Goal: Task Accomplishment & Management: Manage account settings

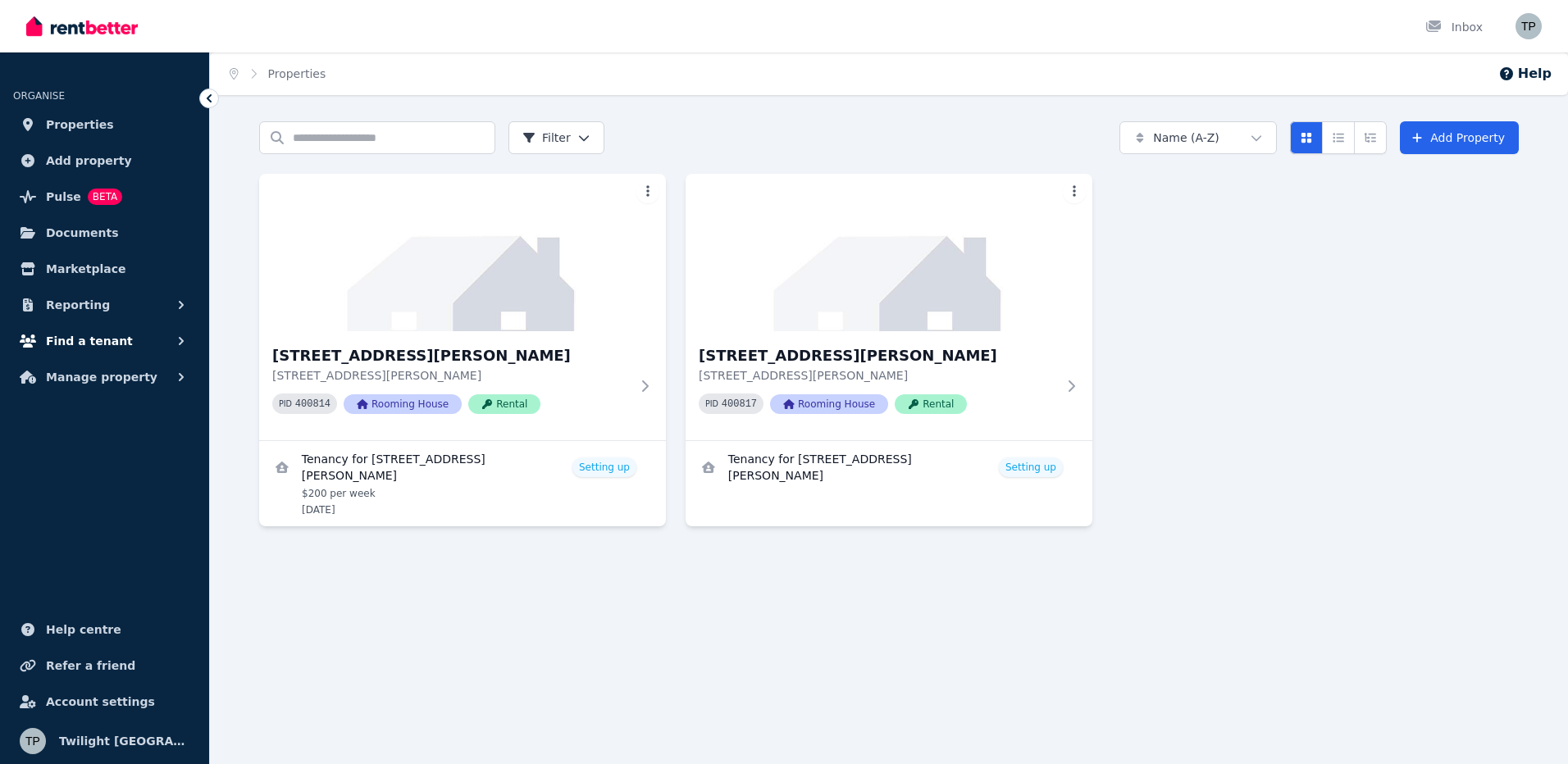
click at [78, 346] on span "Find a tenant" at bounding box center [89, 341] width 87 height 20
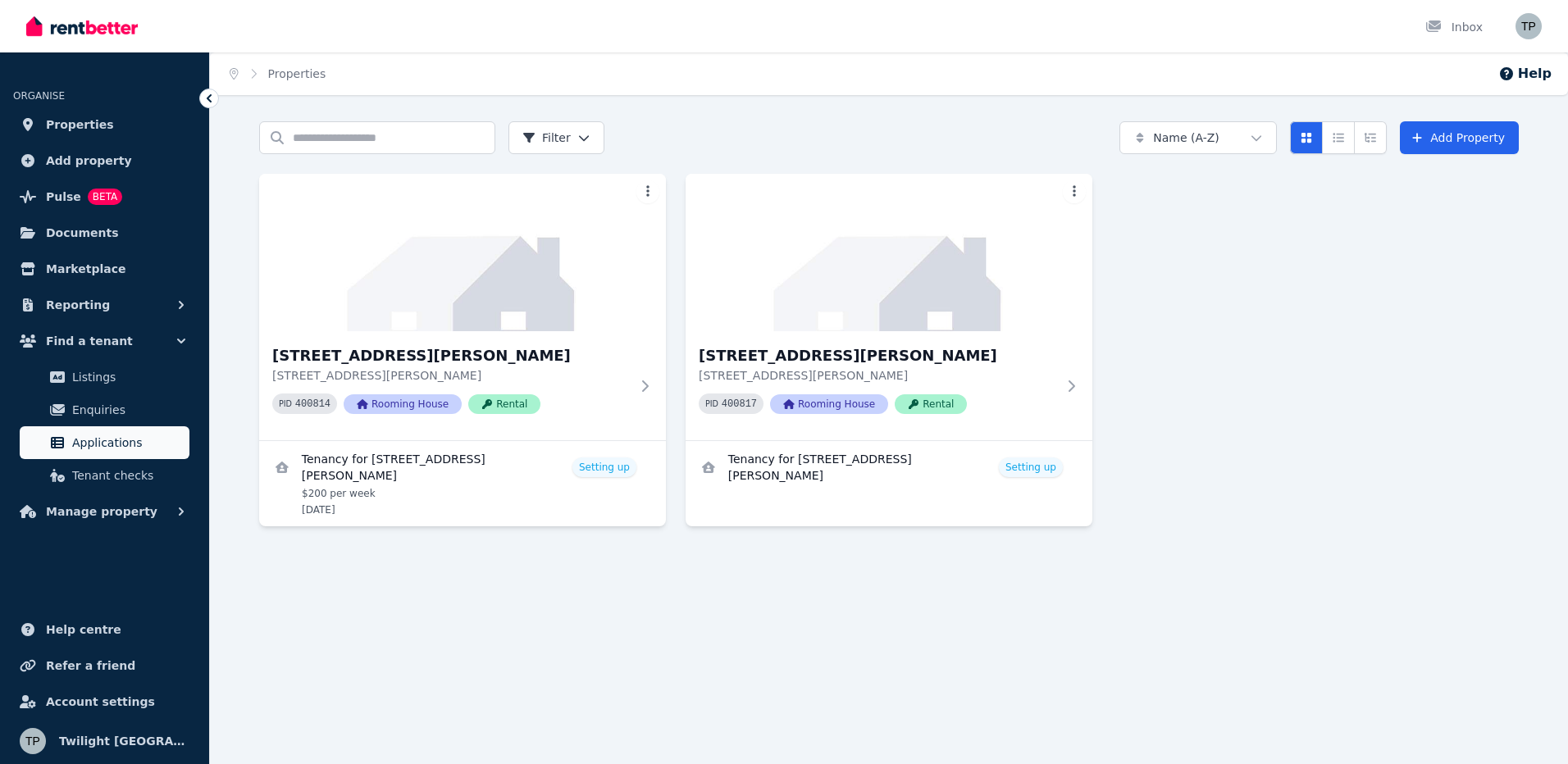
click at [123, 446] on span "Applications" at bounding box center [127, 442] width 111 height 20
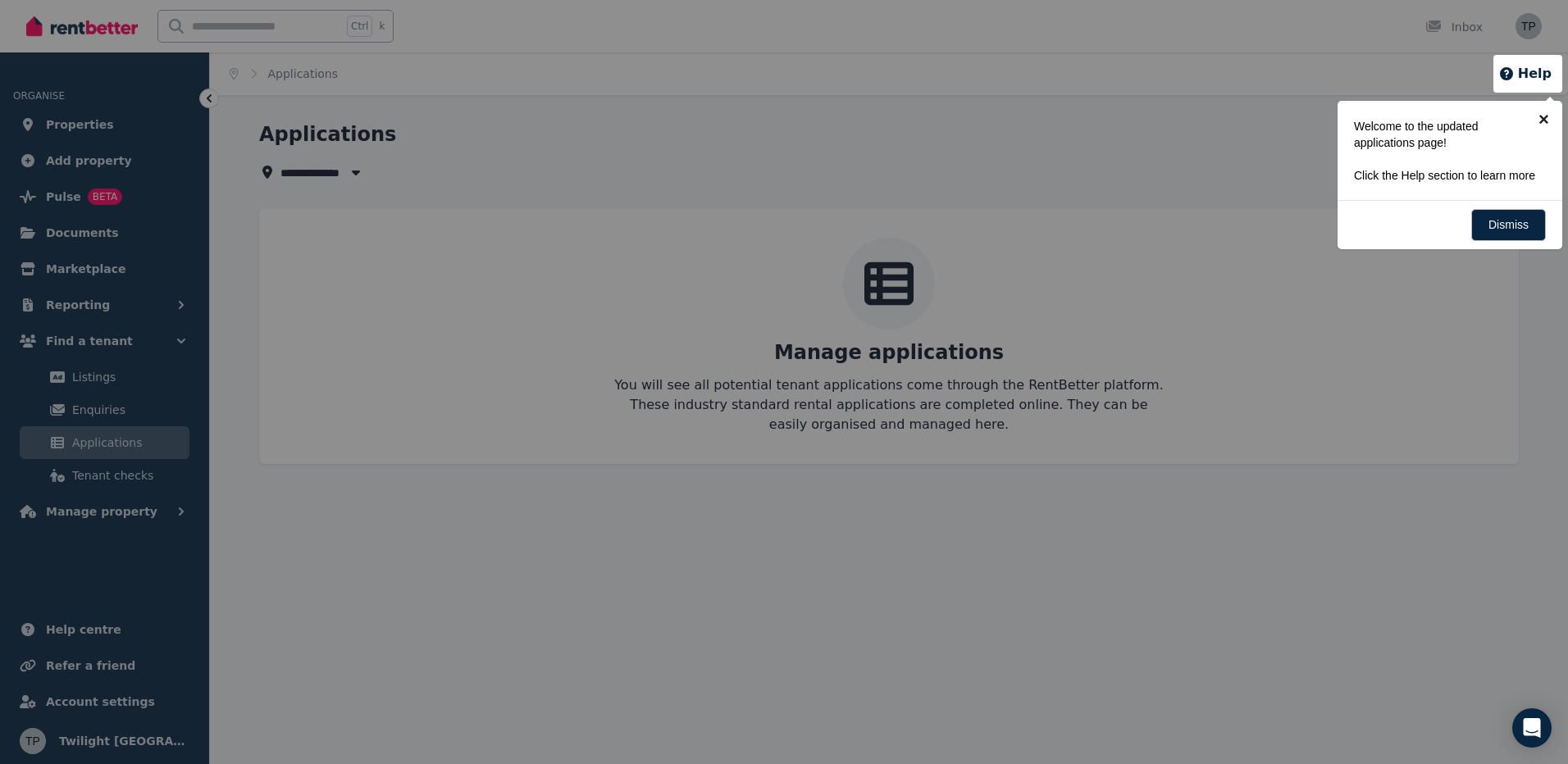
click at [1549, 119] on link "×" at bounding box center [1543, 119] width 37 height 37
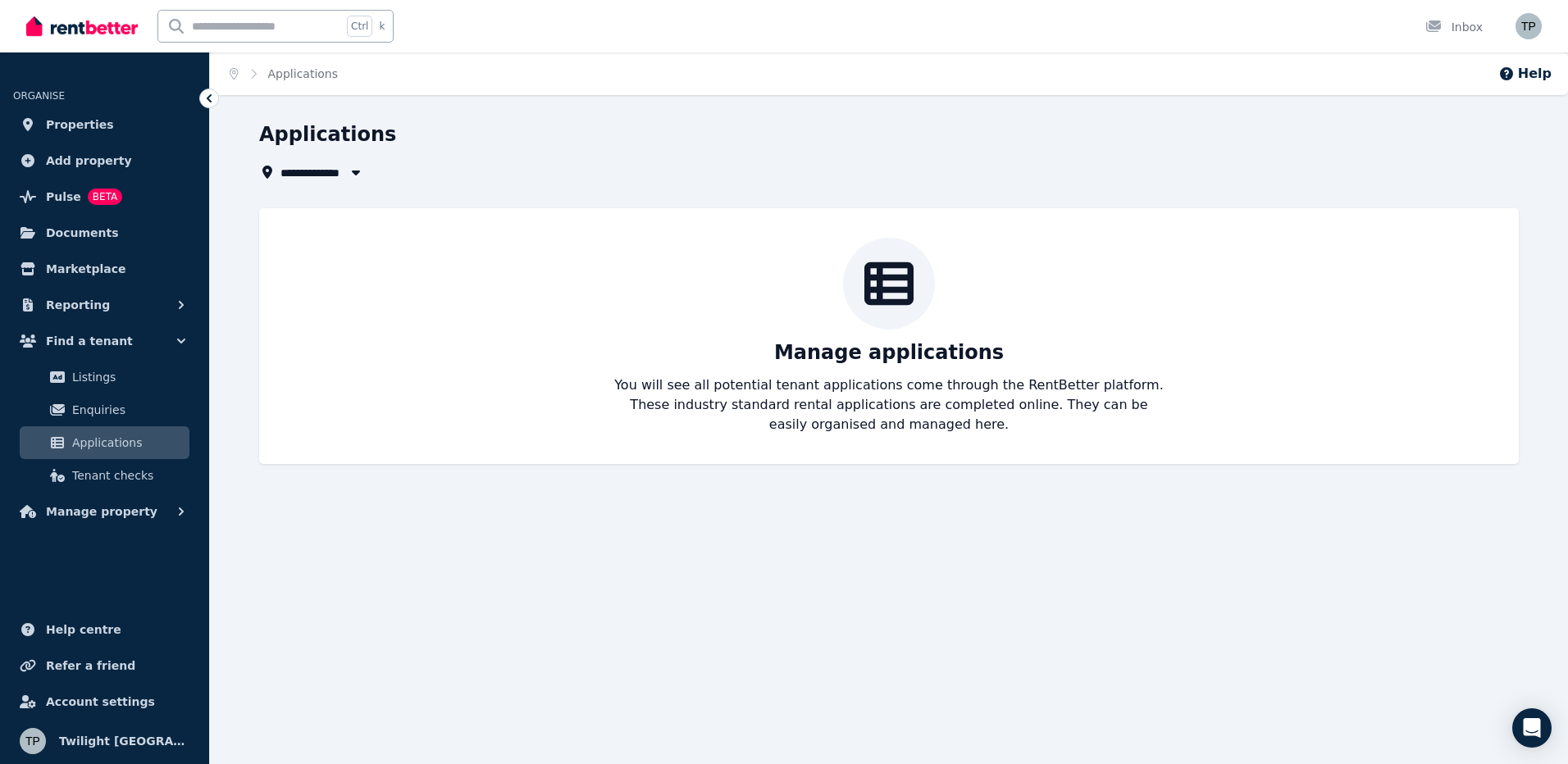
click at [342, 173] on button "button" at bounding box center [355, 172] width 29 height 20
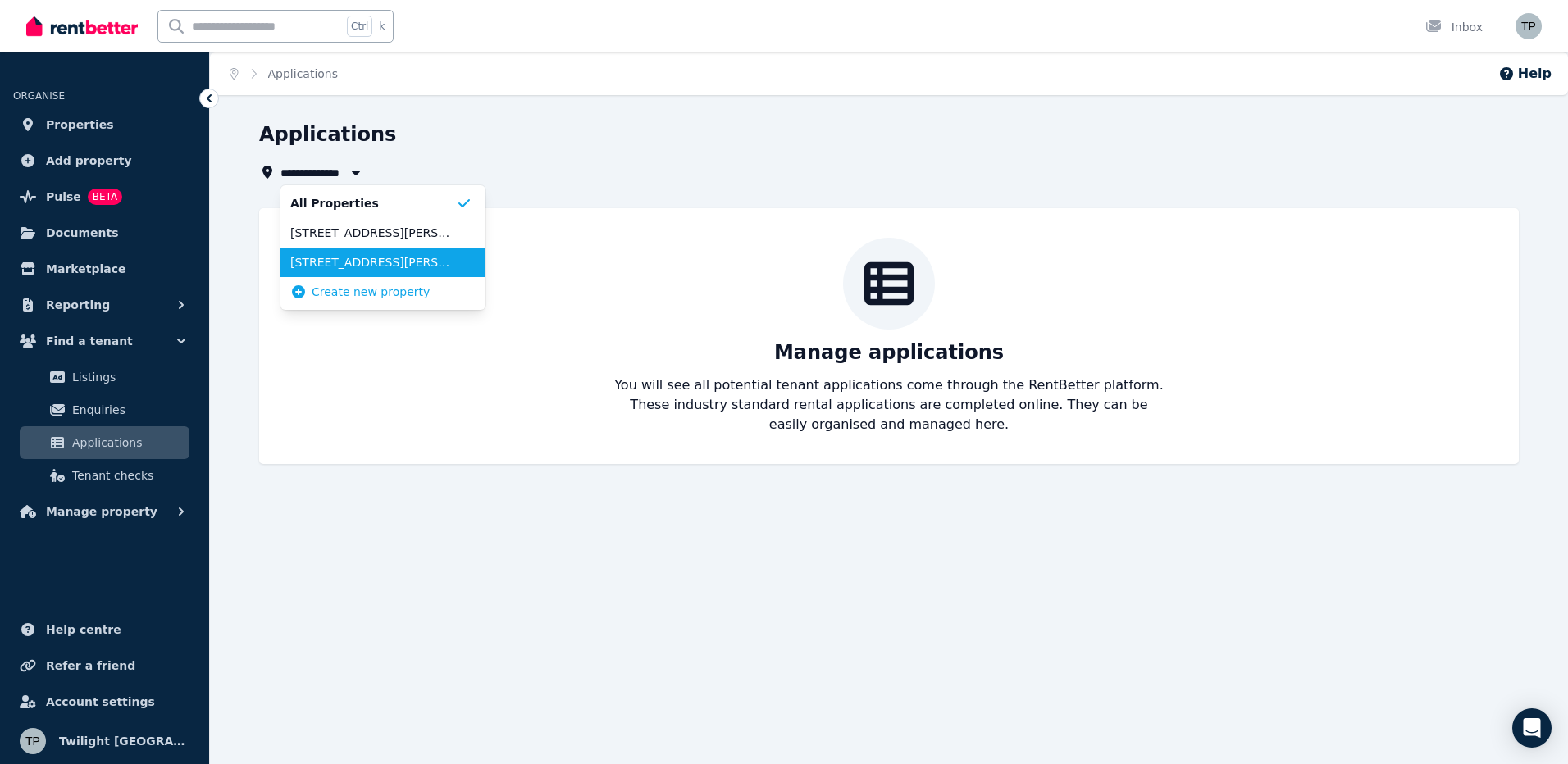
click at [360, 261] on span "[STREET_ADDRESS][PERSON_NAME]" at bounding box center [372, 262] width 166 height 16
type input "**********"
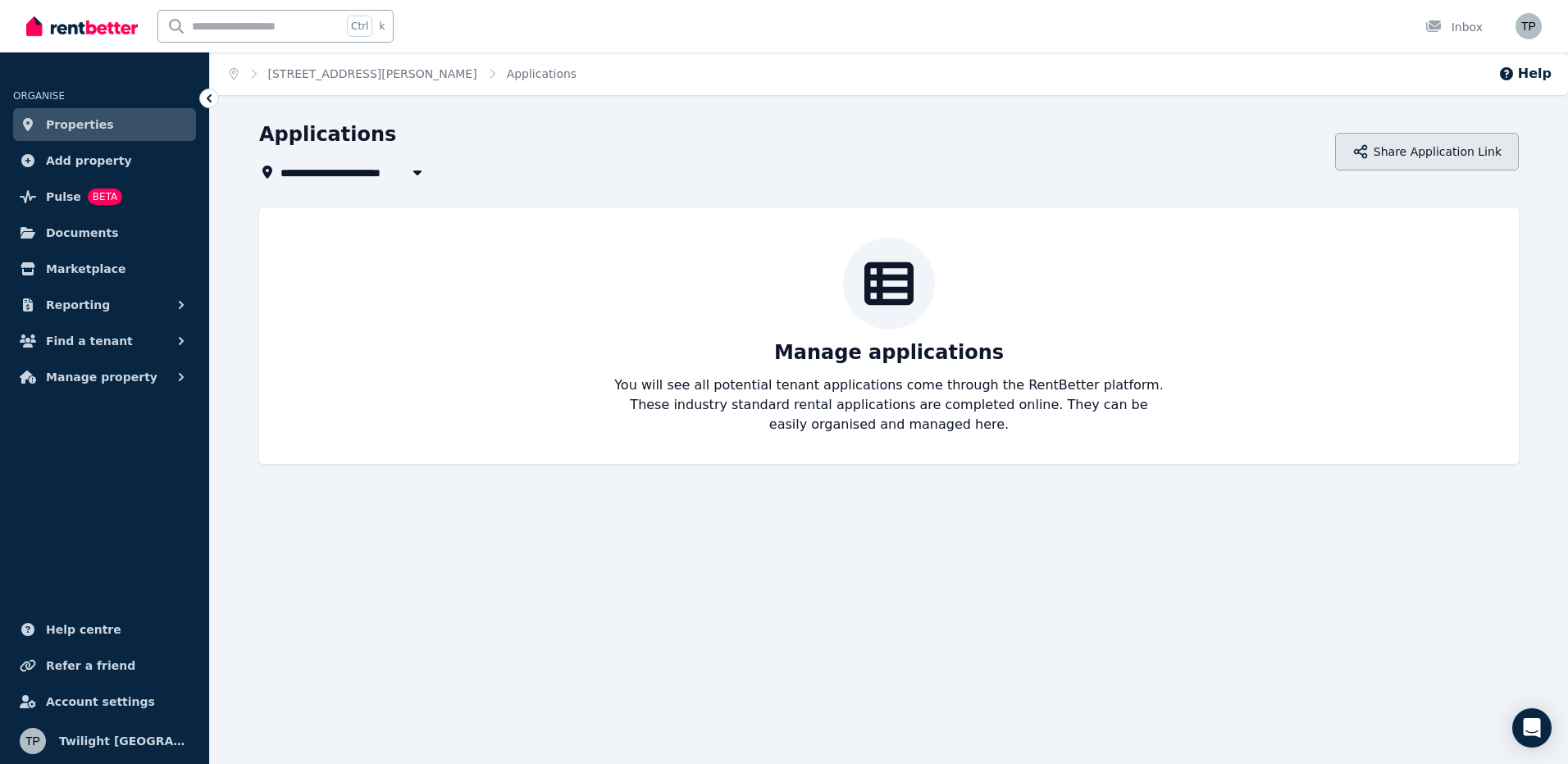
click at [1425, 154] on button "Share Application Link" at bounding box center [1426, 152] width 184 height 38
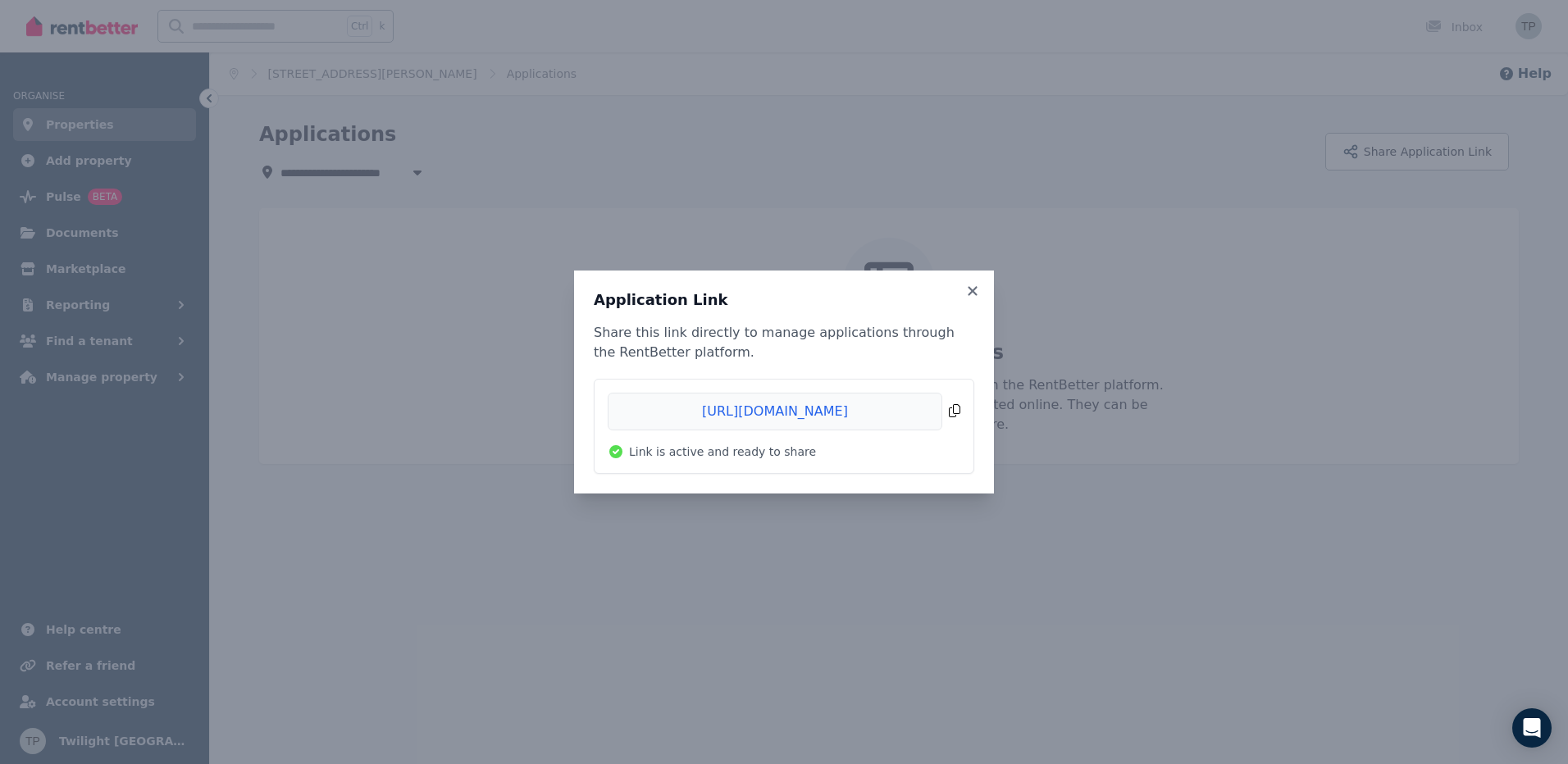
click at [952, 413] on span "Copied!" at bounding box center [784, 412] width 353 height 38
click at [978, 285] on icon at bounding box center [972, 291] width 16 height 15
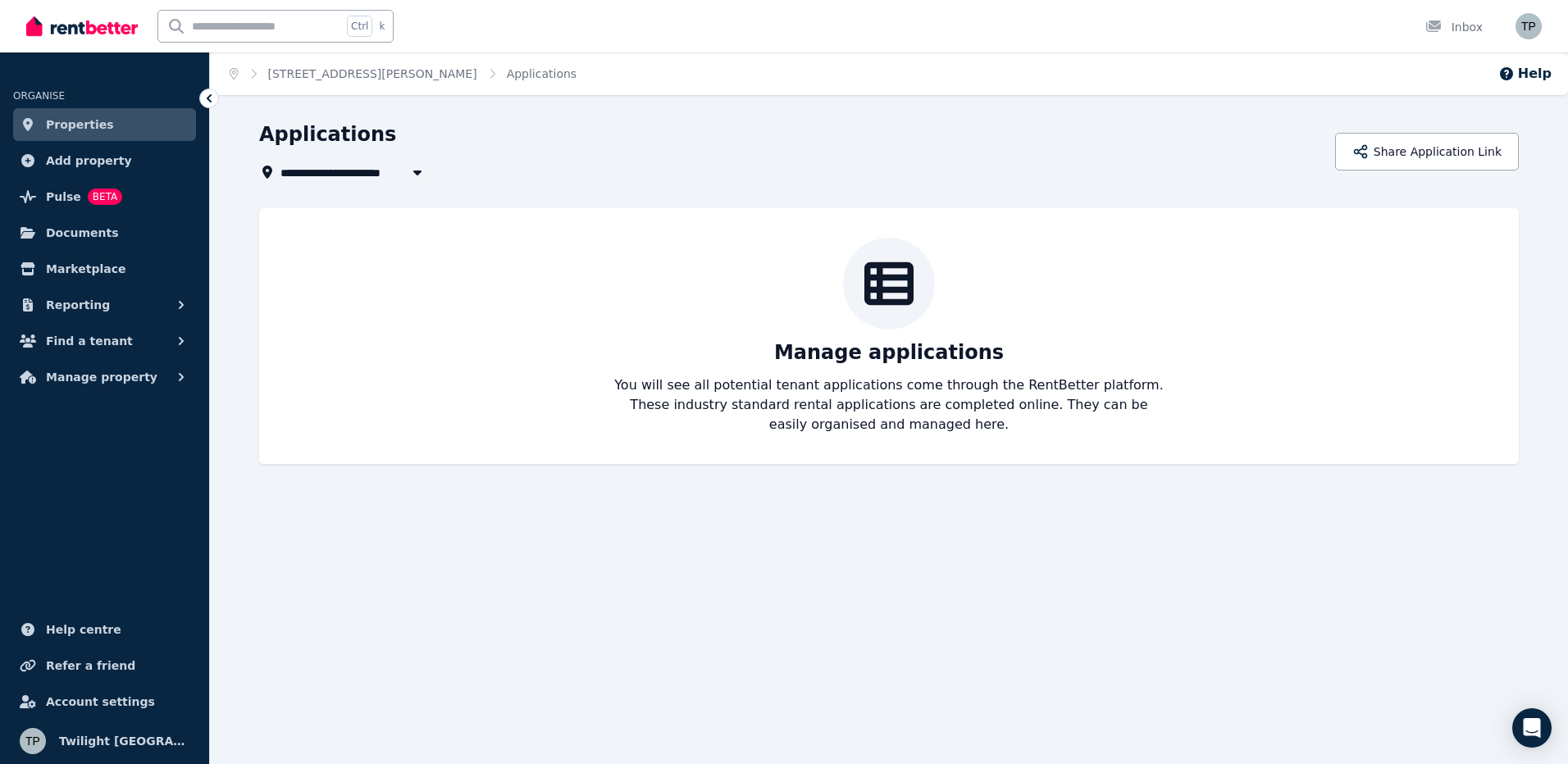
click at [60, 119] on span "Properties" at bounding box center [80, 124] width 68 height 20
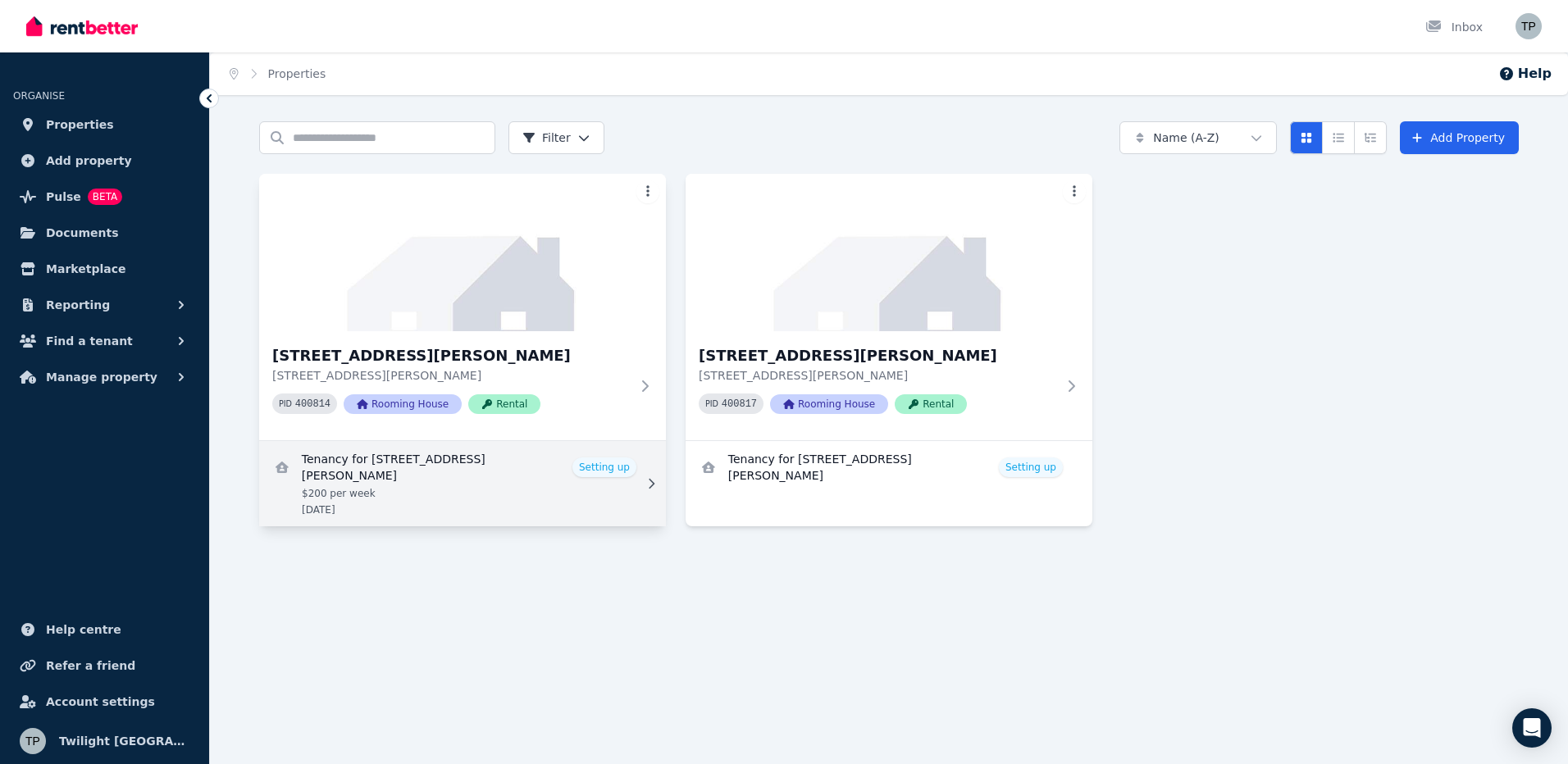
click at [620, 460] on link "View details for Tenancy for 17, 146 Manning River Dr" at bounding box center [463, 483] width 407 height 85
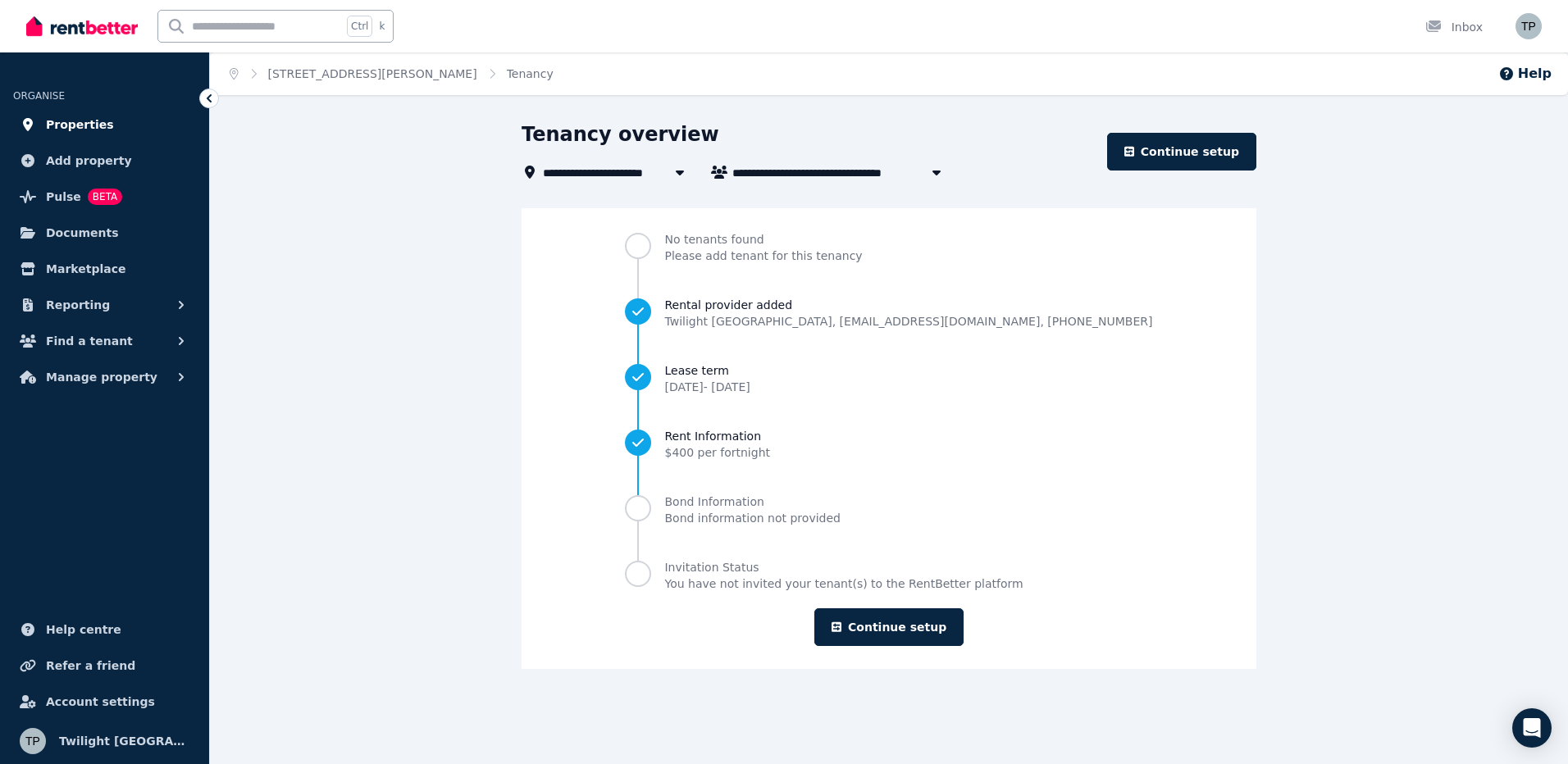
click at [64, 121] on span "Properties" at bounding box center [80, 124] width 68 height 20
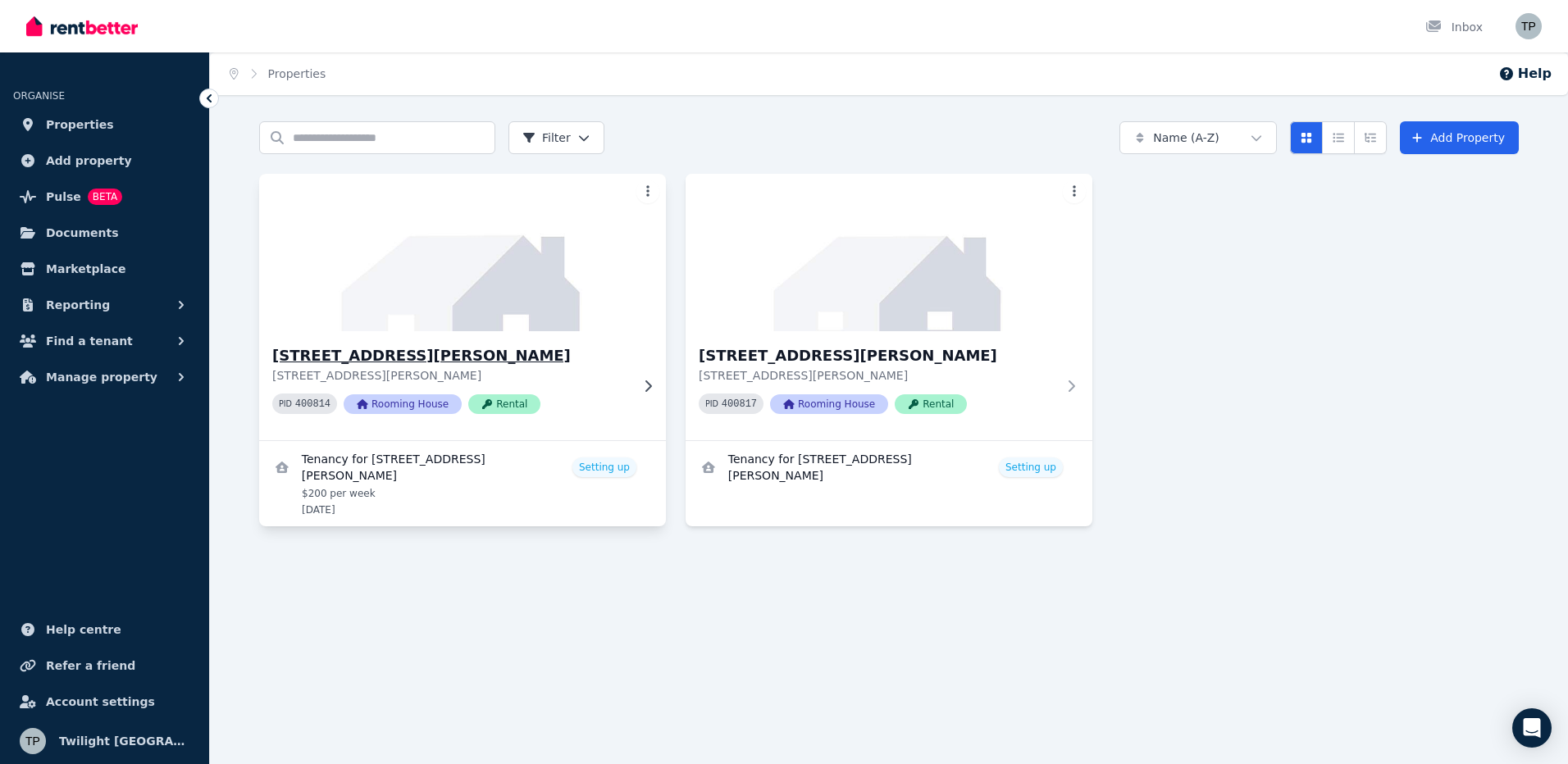
click at [377, 360] on h3 "[STREET_ADDRESS][PERSON_NAME]" at bounding box center [451, 355] width 358 height 23
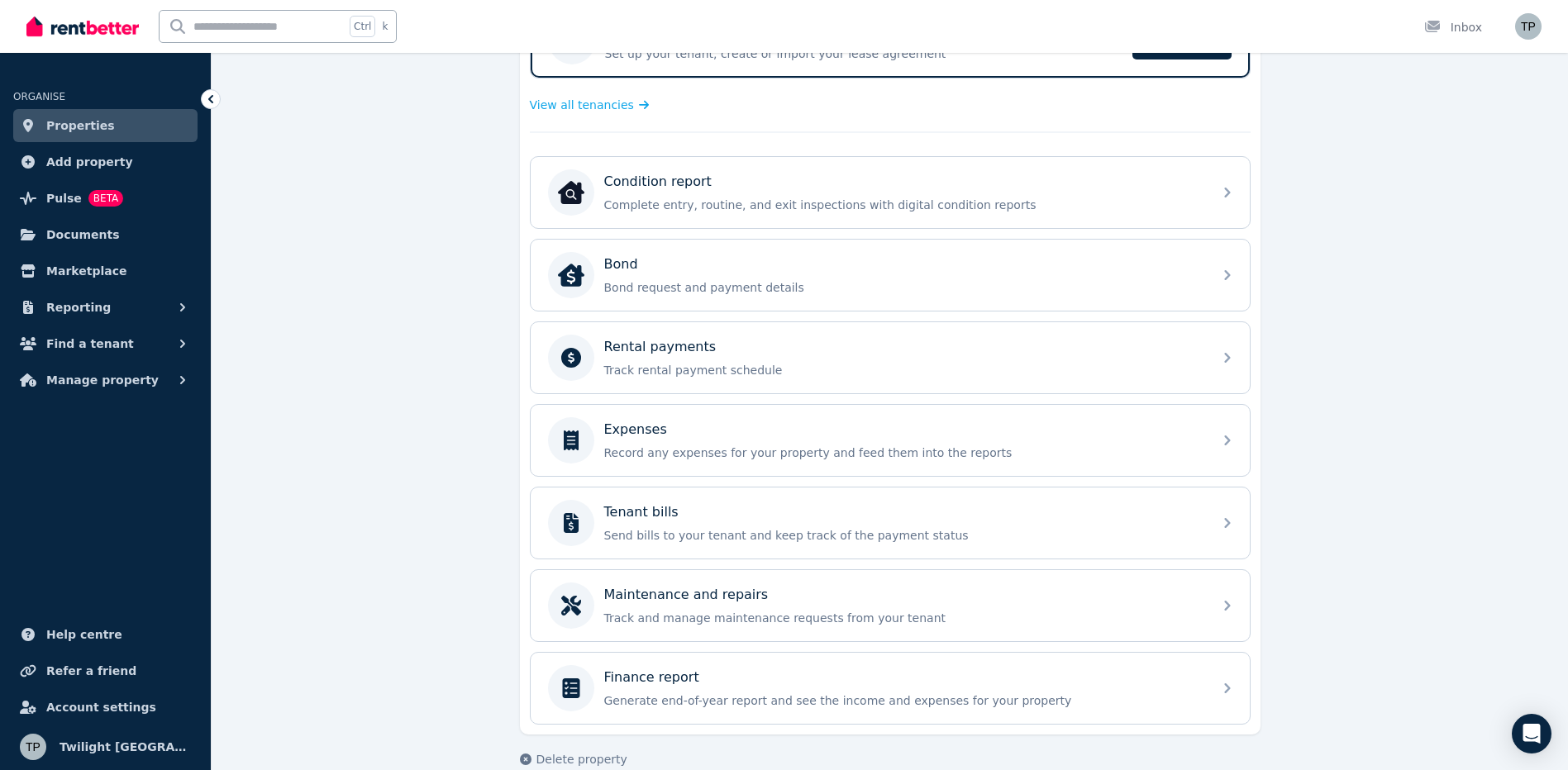
scroll to position [409, 0]
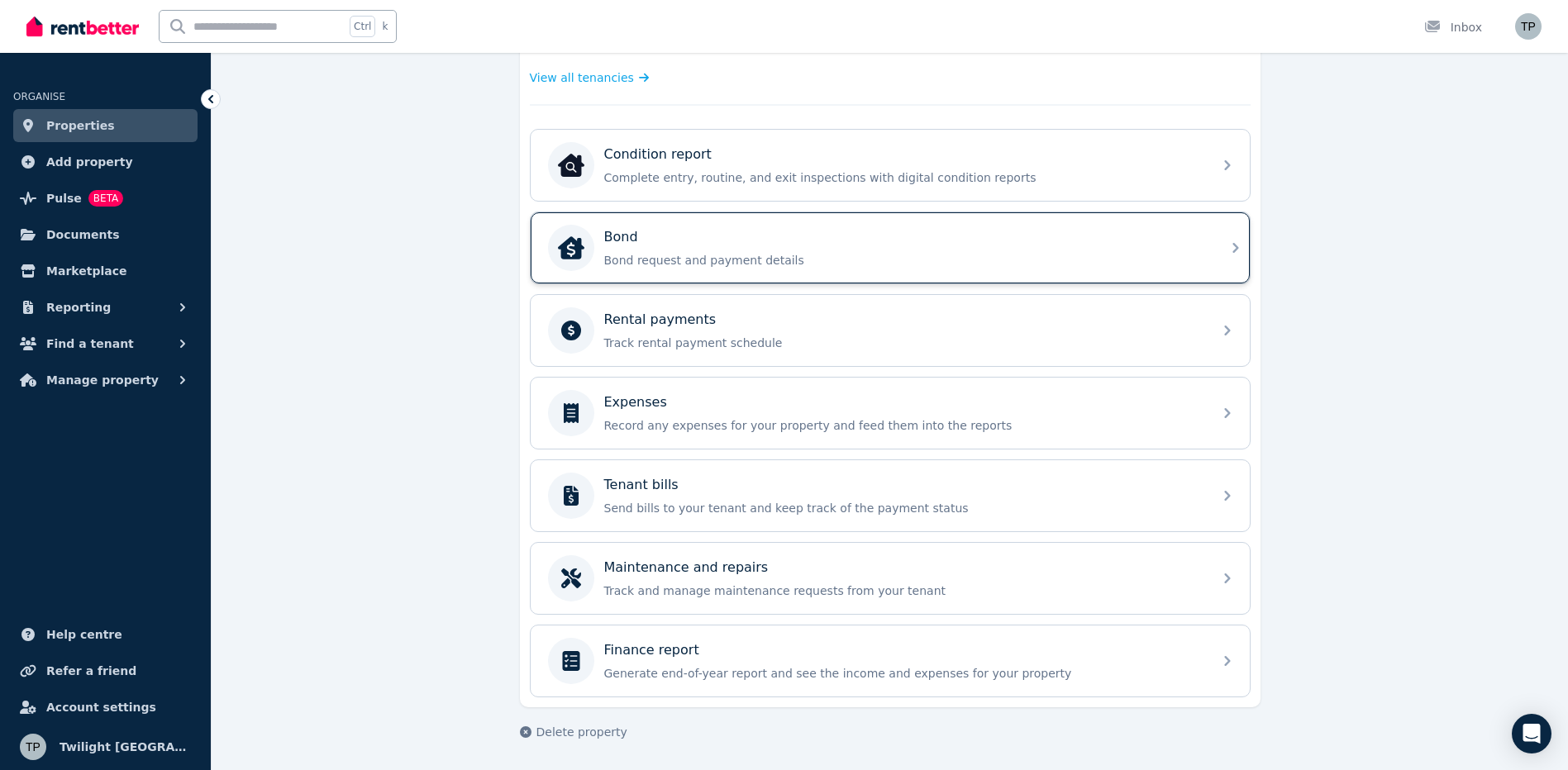
click at [1234, 253] on icon at bounding box center [1236, 247] width 20 height 20
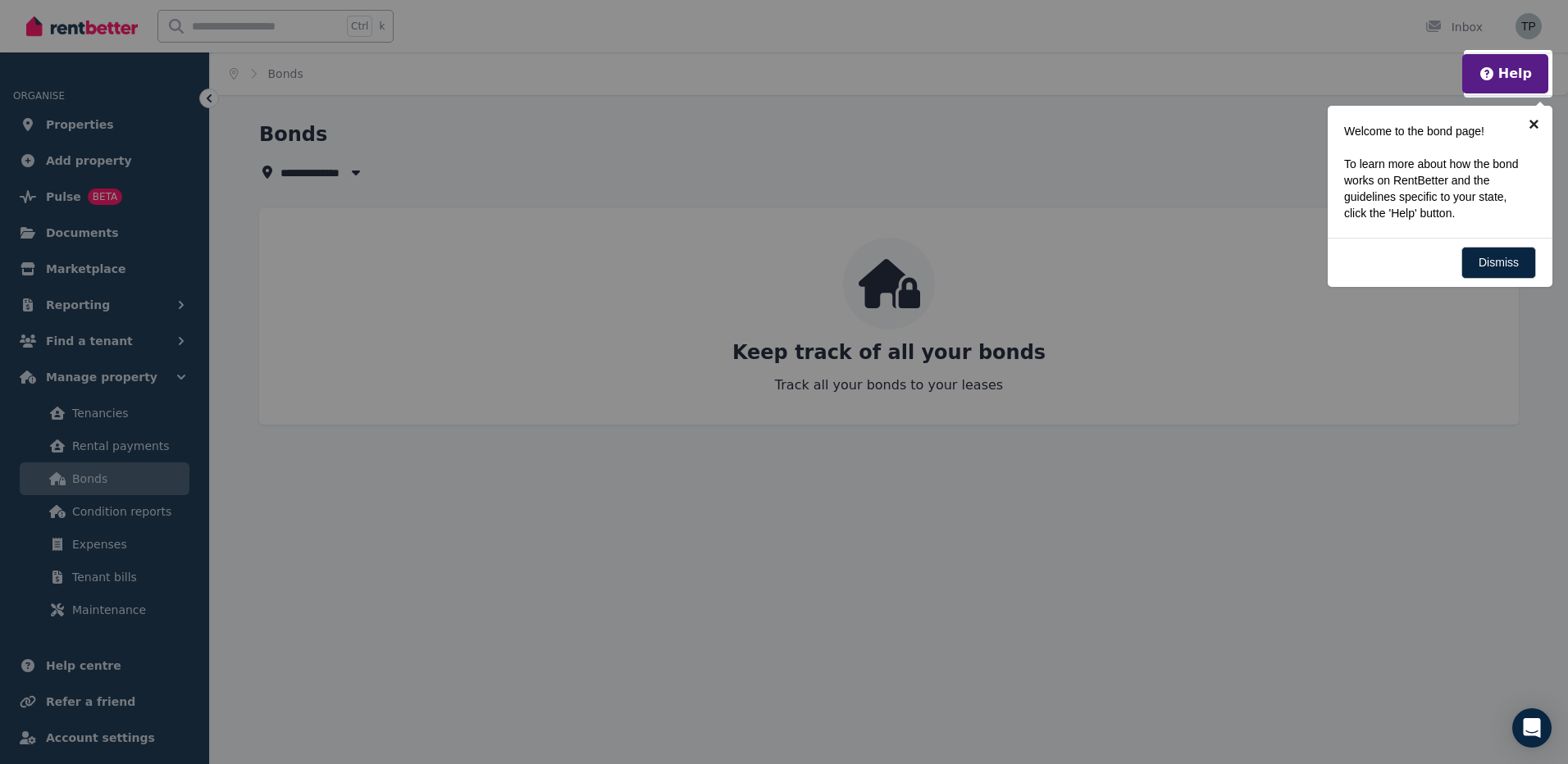
click at [1532, 125] on link "×" at bounding box center [1534, 124] width 37 height 37
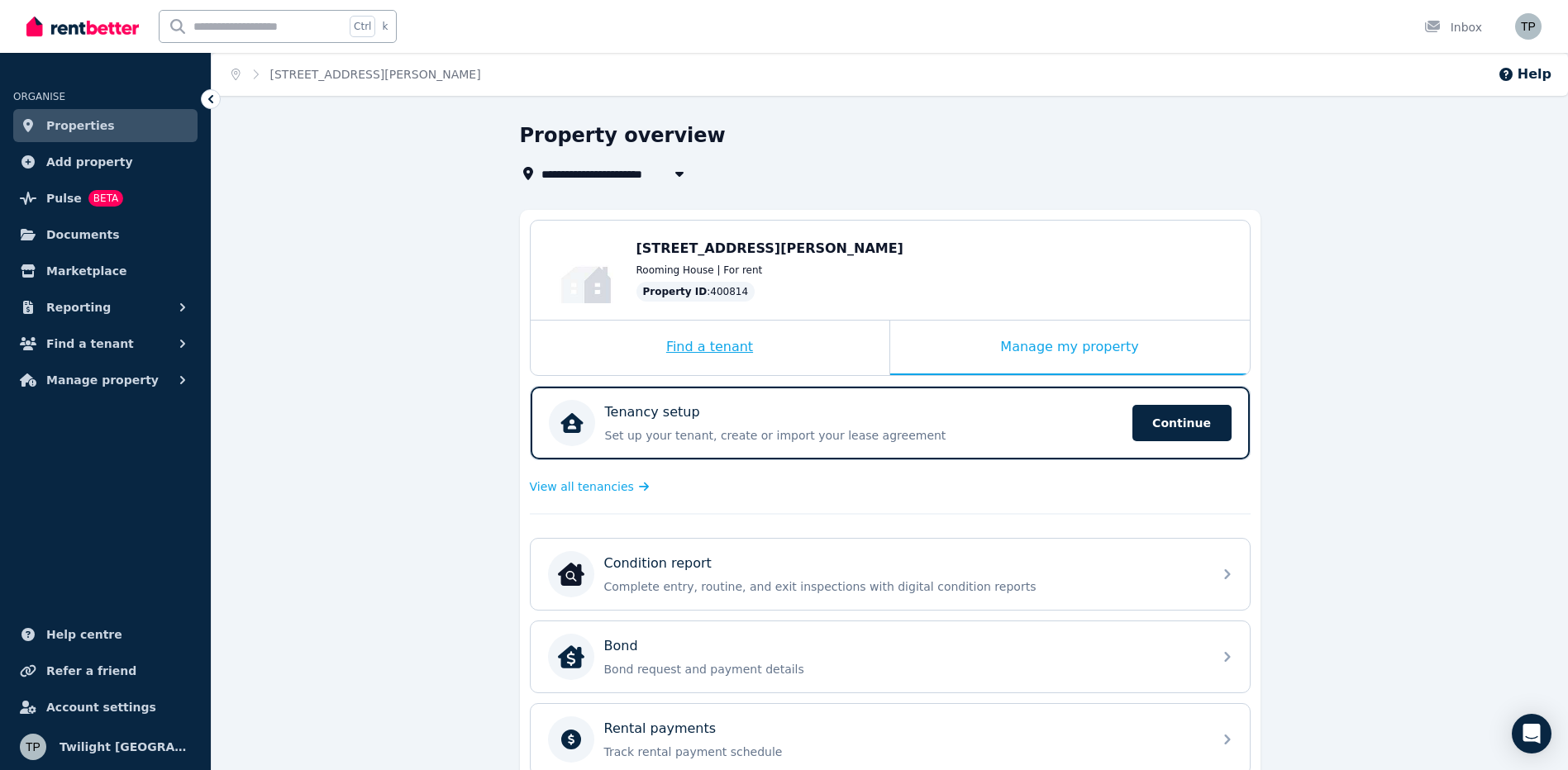
click at [704, 338] on div "Find a tenant" at bounding box center [710, 348] width 359 height 55
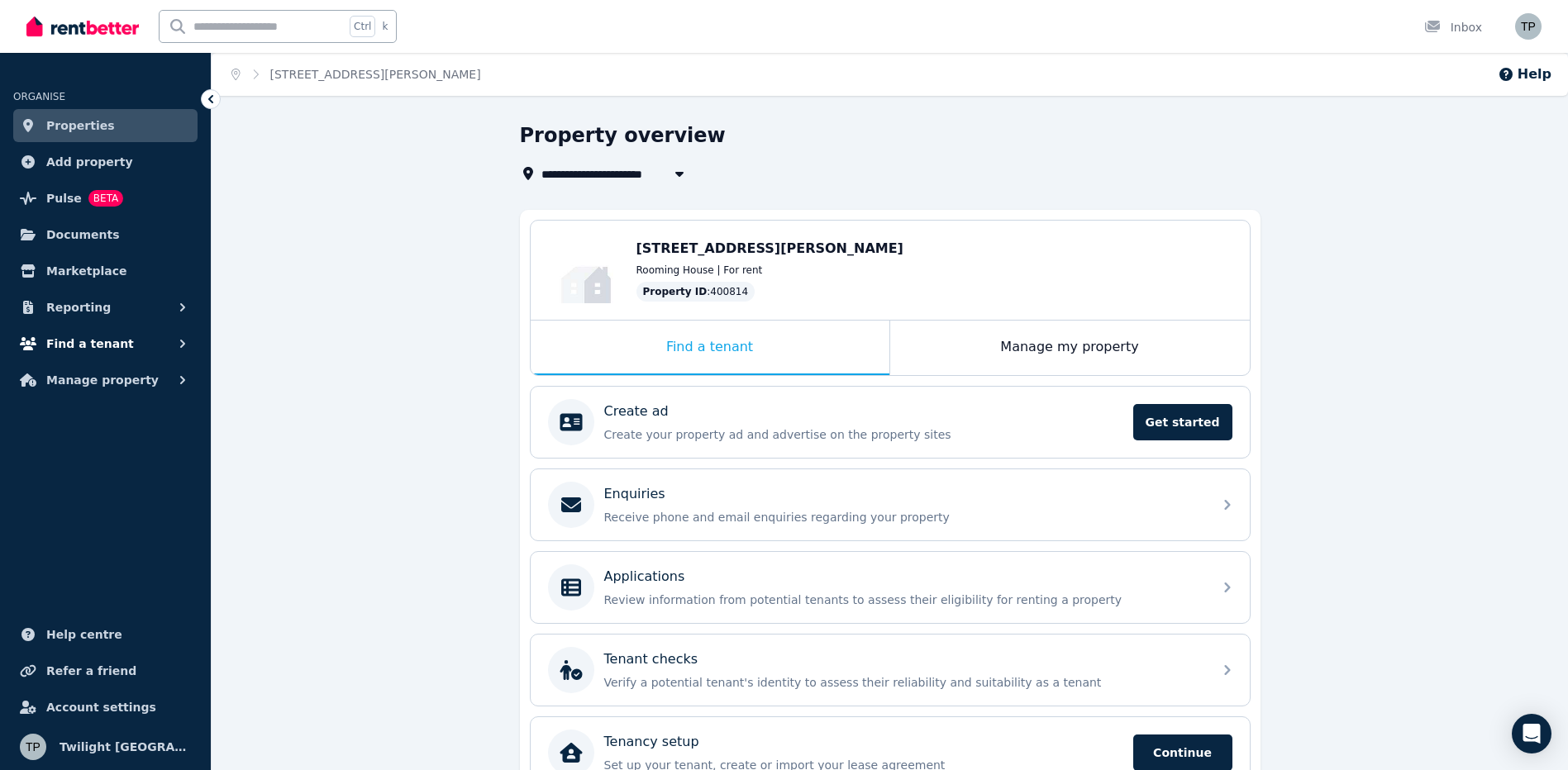
click at [74, 339] on span "Find a tenant" at bounding box center [90, 343] width 87 height 20
click at [102, 343] on span "Find a tenant" at bounding box center [90, 343] width 87 height 20
click at [102, 381] on span "Manage property" at bounding box center [103, 380] width 112 height 20
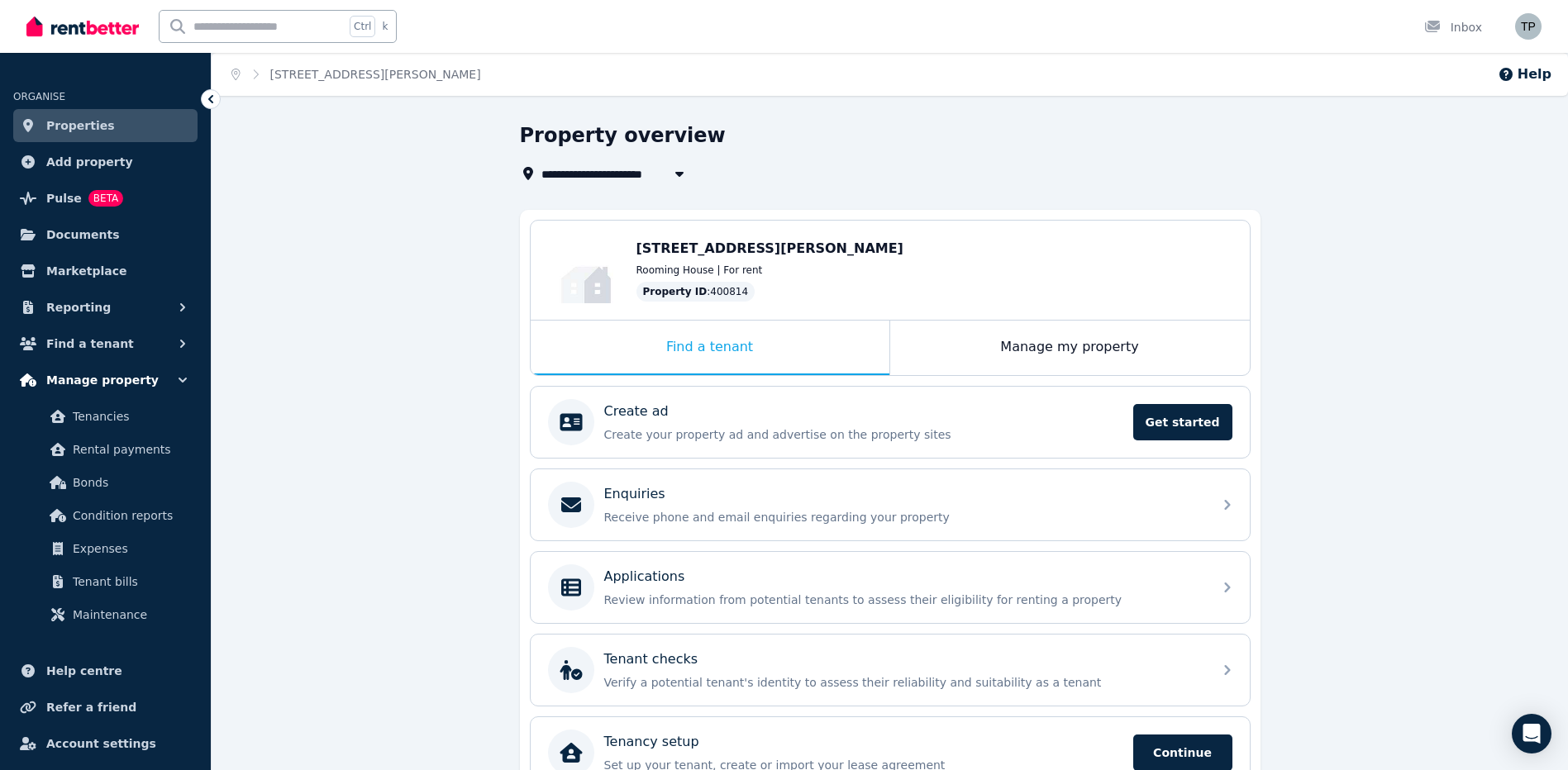
click at [102, 382] on span "Manage property" at bounding box center [103, 380] width 112 height 20
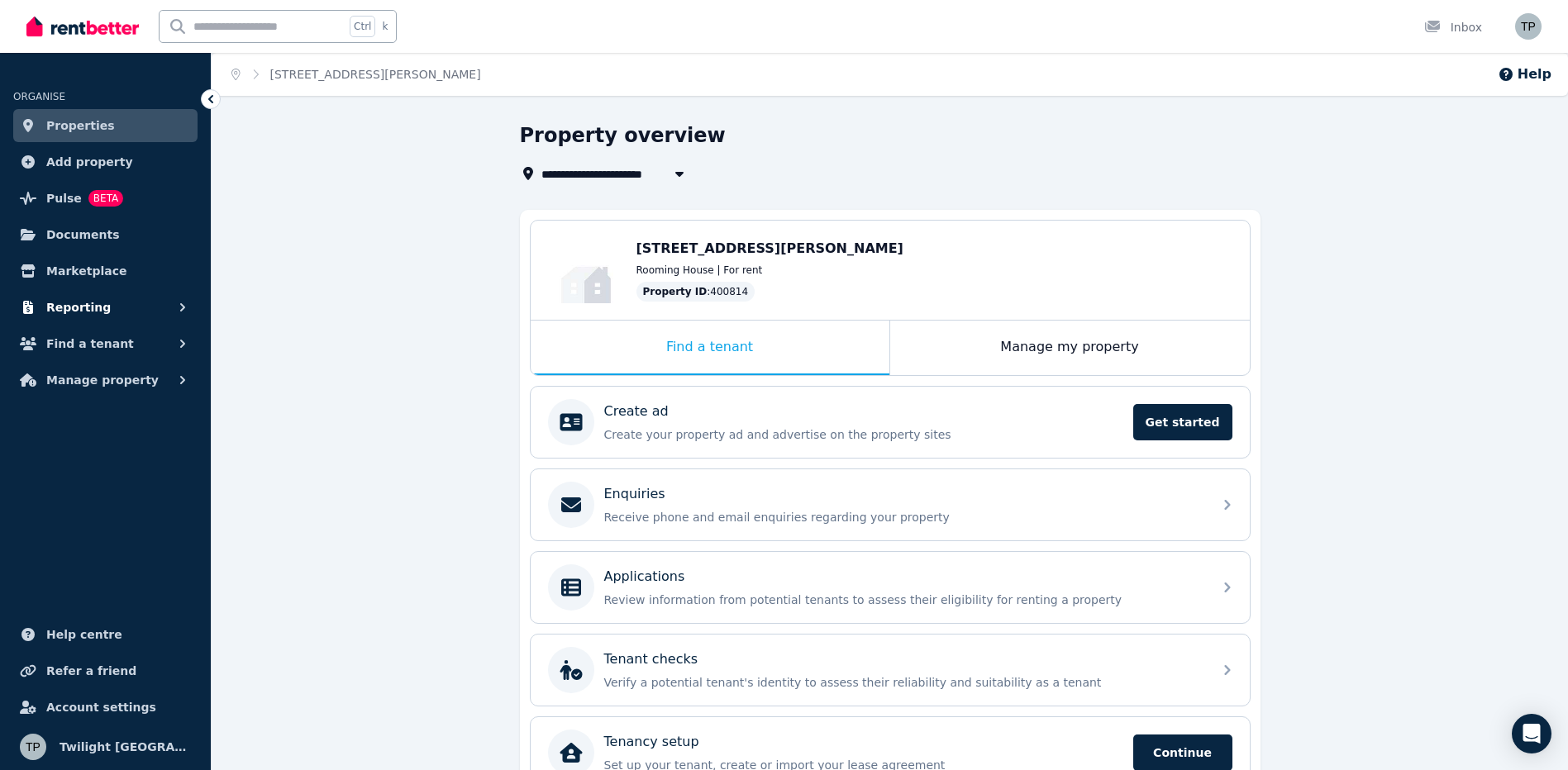
click at [88, 302] on span "Reporting" at bounding box center [79, 307] width 65 height 20
click at [74, 265] on span "Marketplace" at bounding box center [87, 271] width 80 height 20
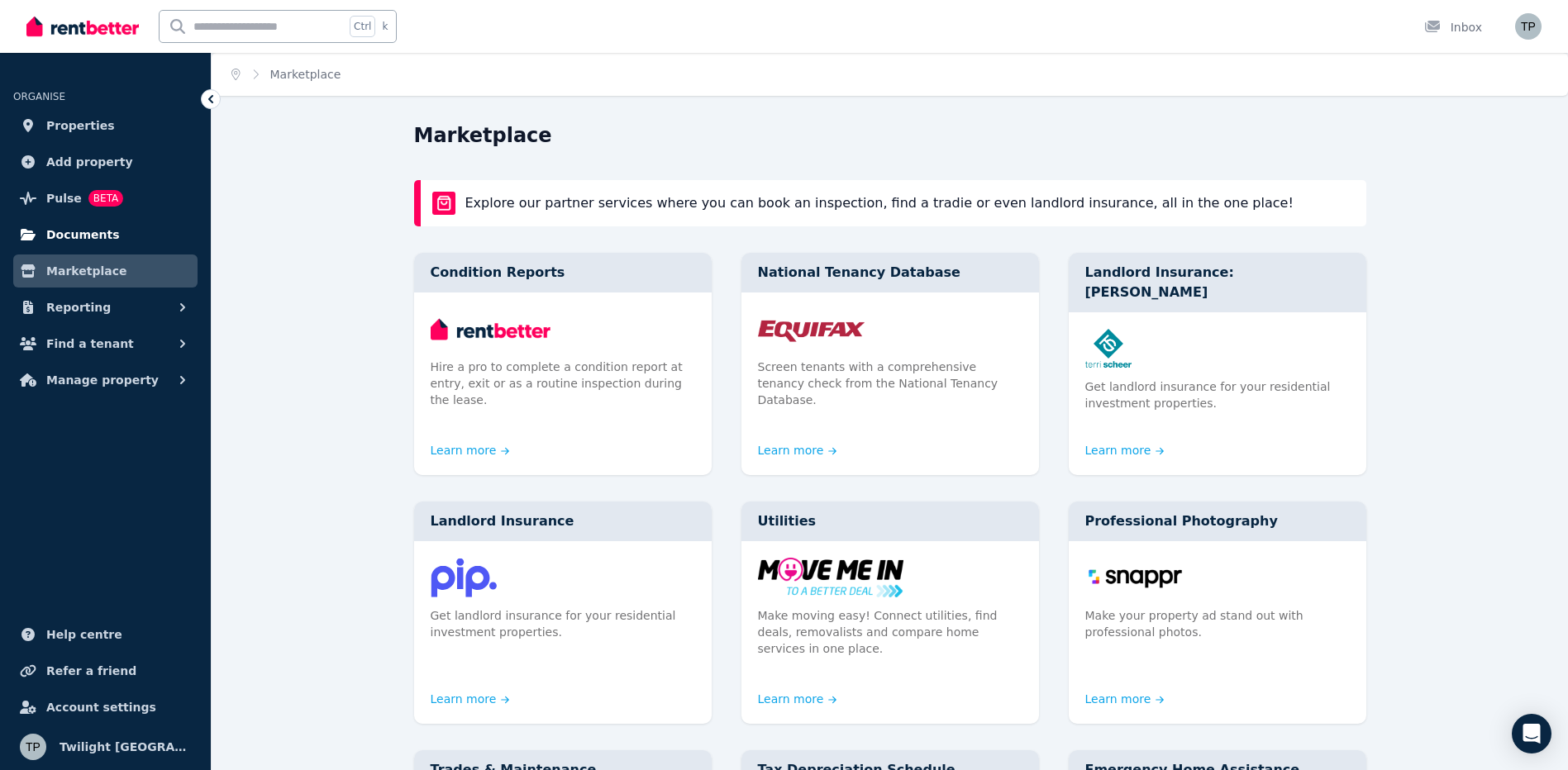
click at [76, 239] on span "Documents" at bounding box center [83, 234] width 74 height 20
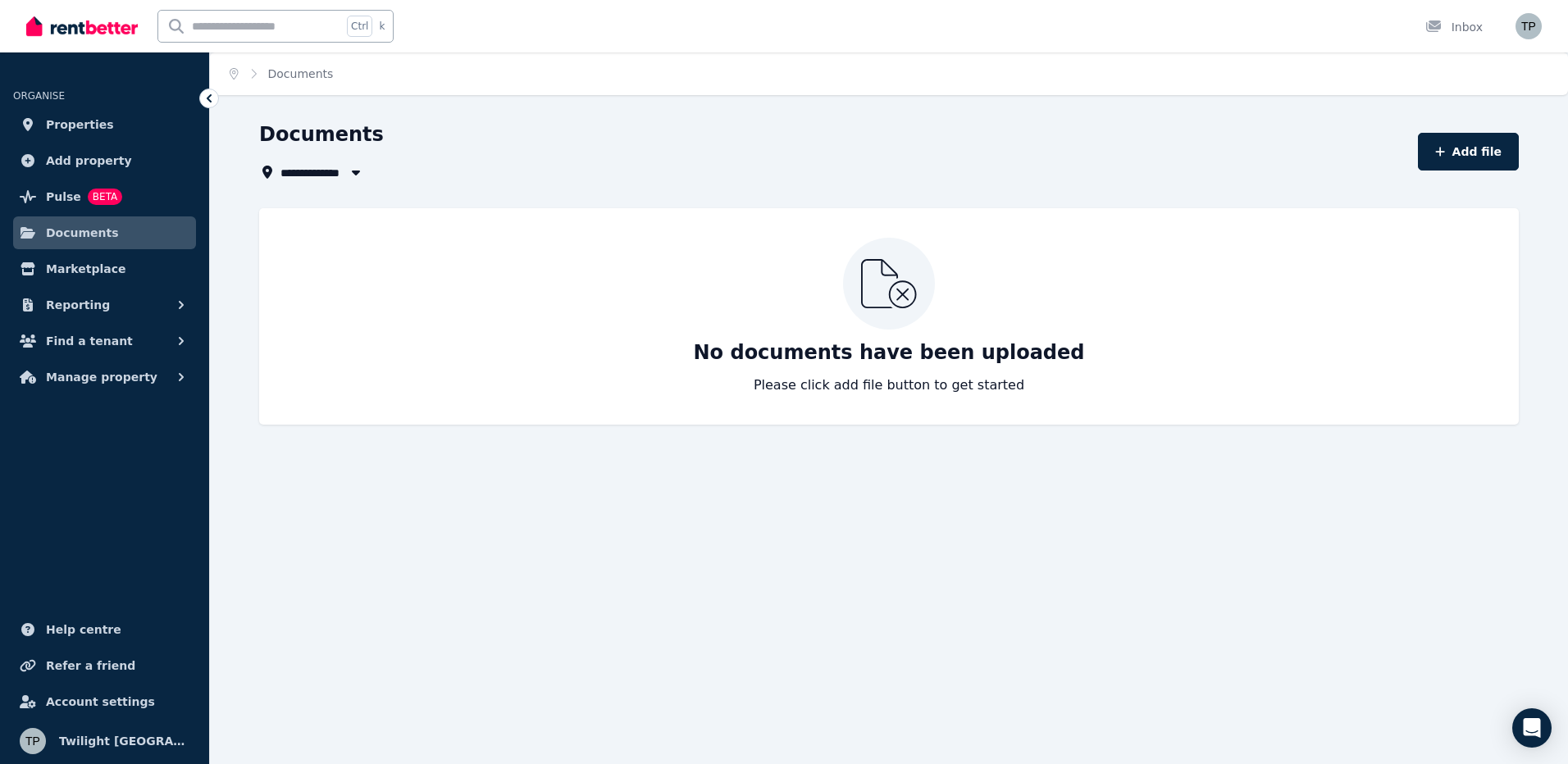
click at [326, 162] on span "All Properties" at bounding box center [330, 172] width 100 height 20
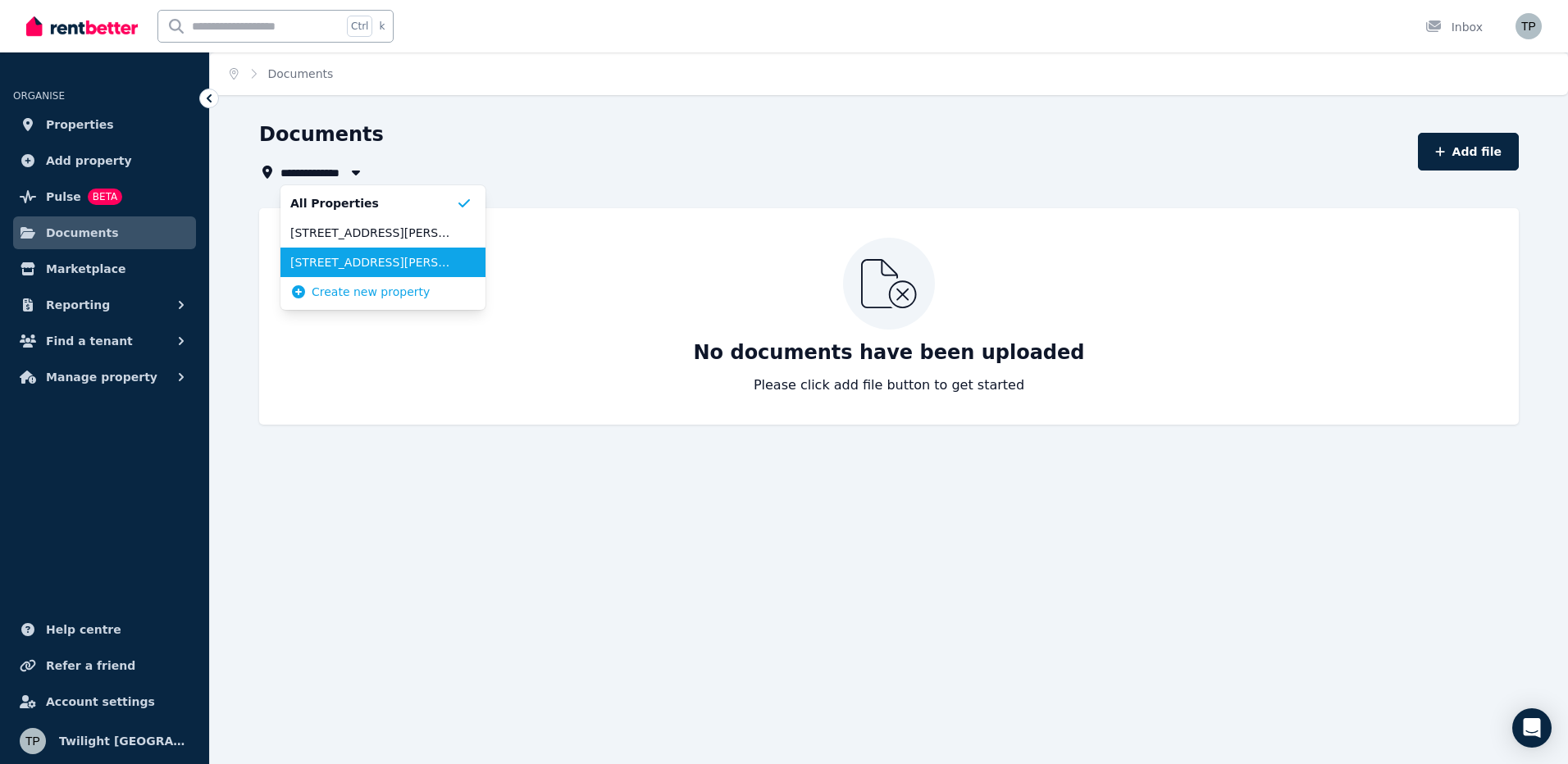
click at [361, 260] on span "[STREET_ADDRESS][PERSON_NAME]" at bounding box center [372, 262] width 166 height 16
type input "**********"
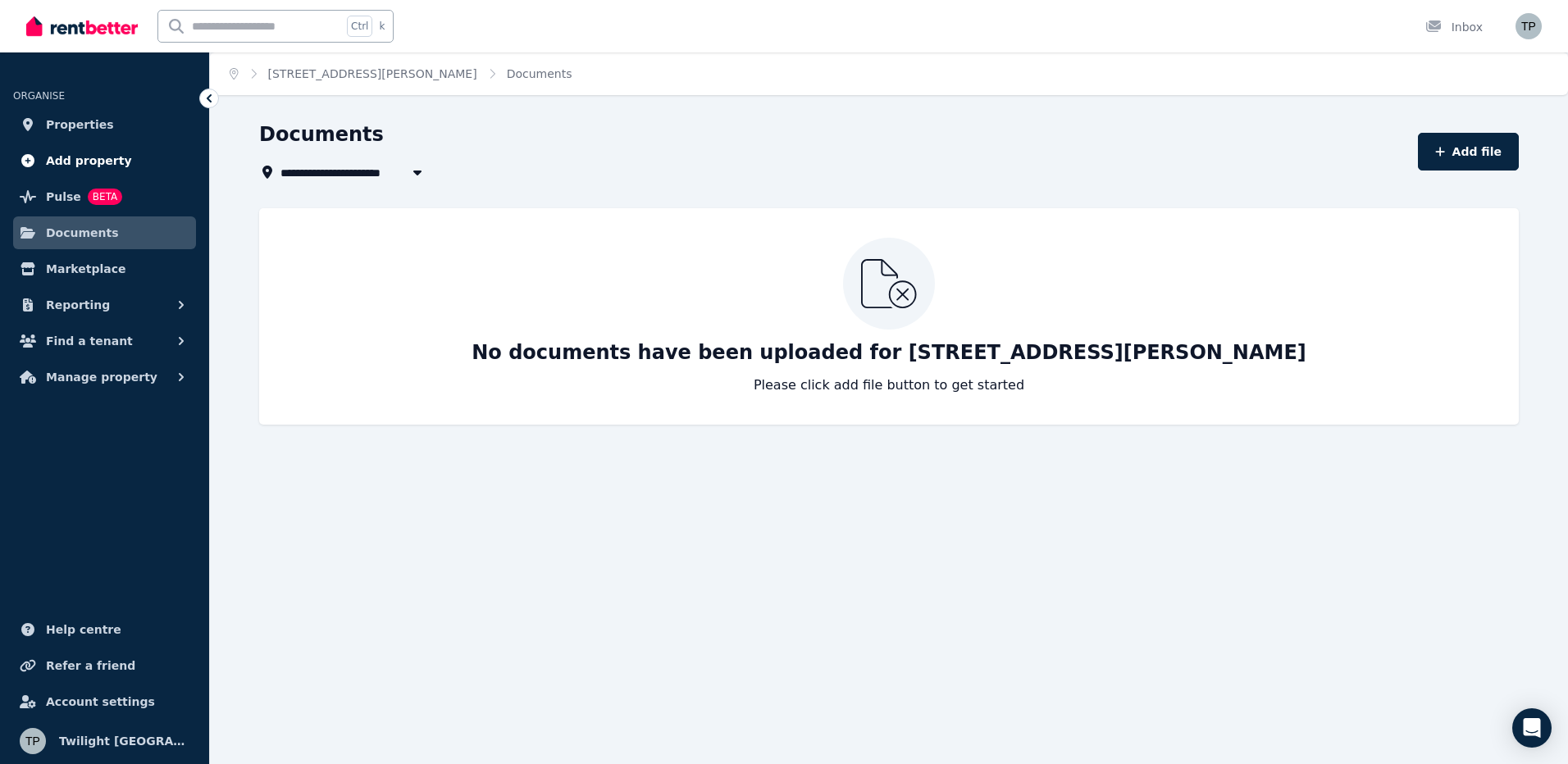
click at [58, 154] on span "Add property" at bounding box center [89, 161] width 86 height 20
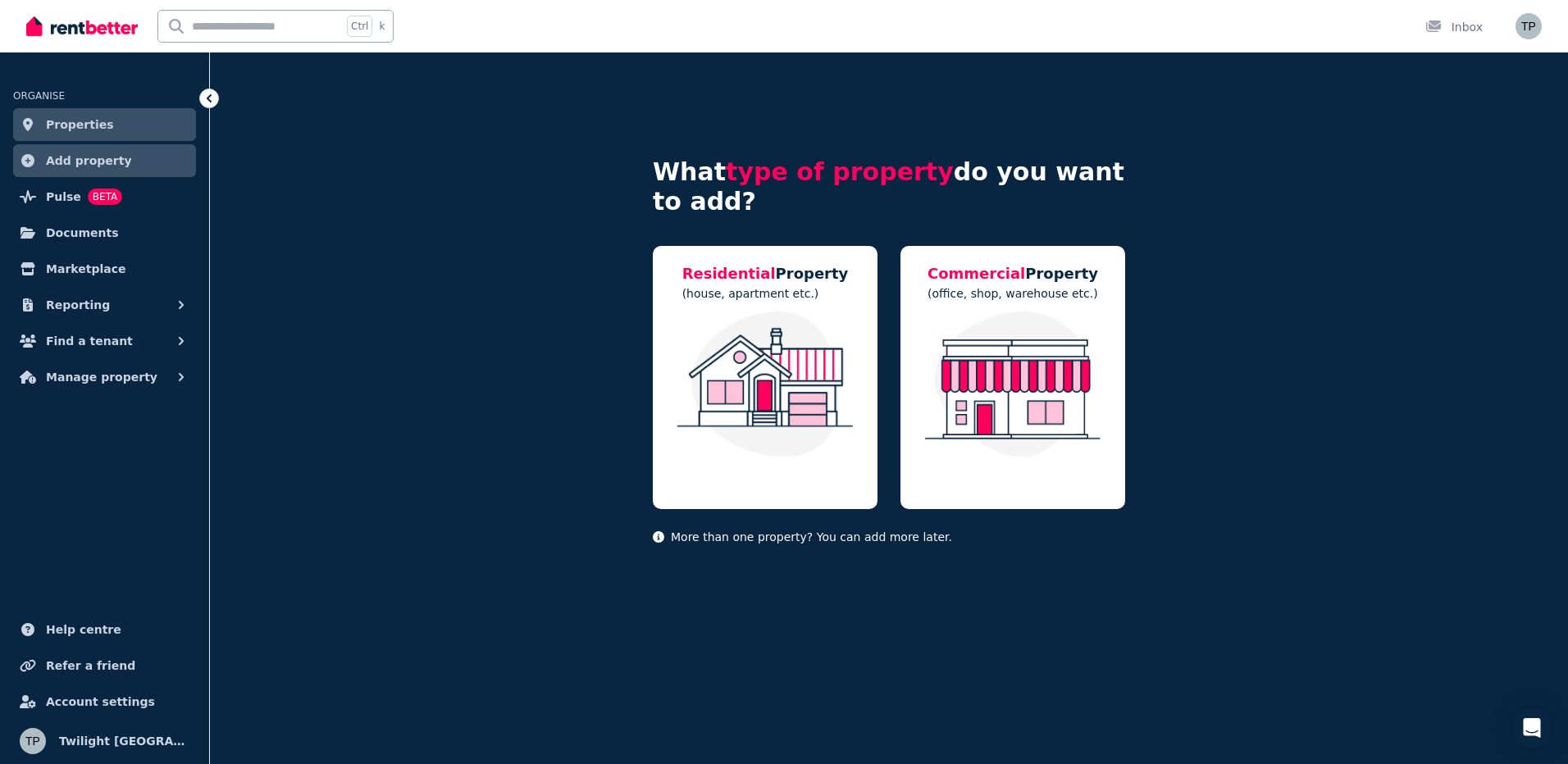
click at [77, 127] on span "Properties" at bounding box center [80, 124] width 68 height 20
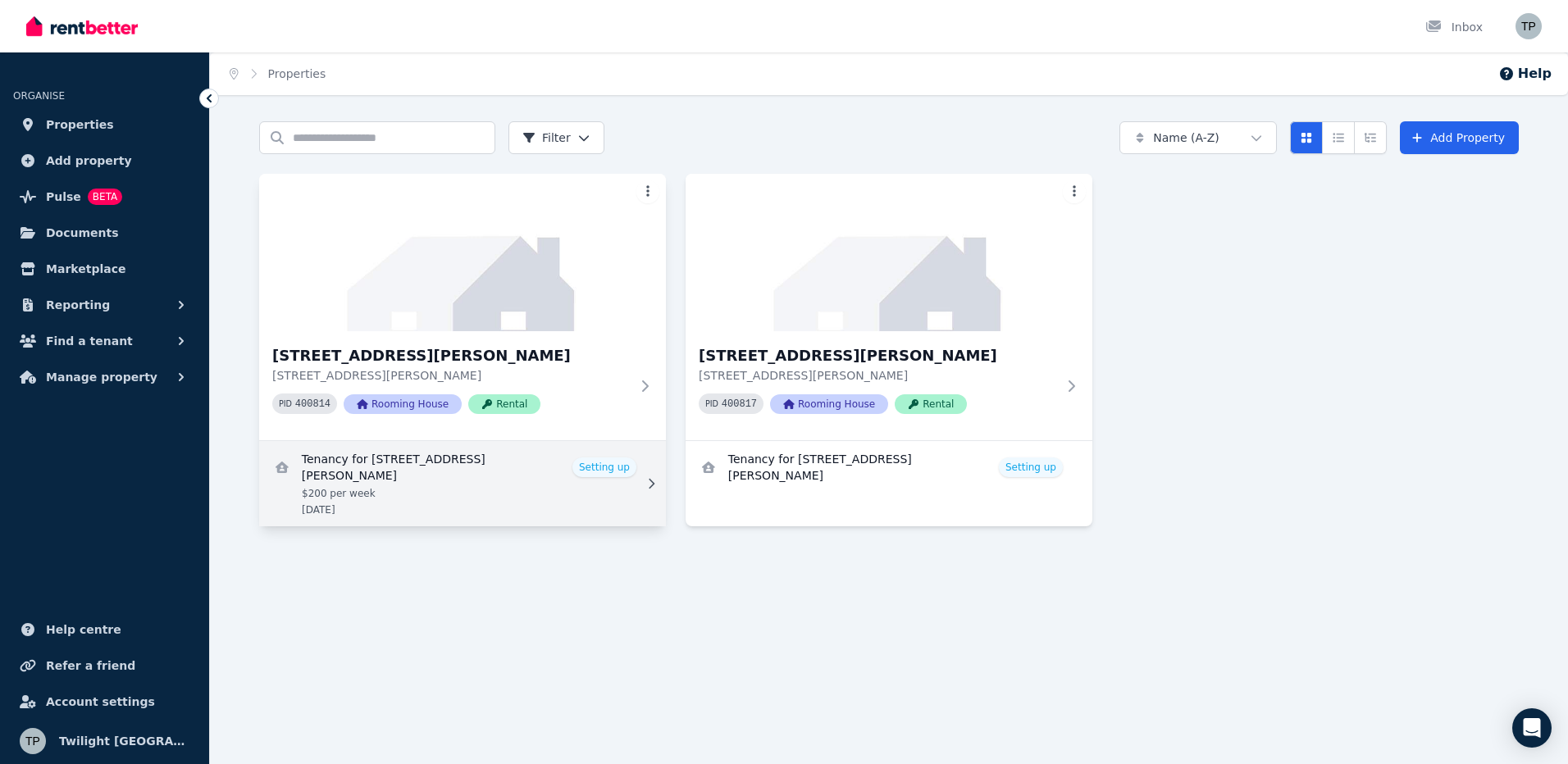
click at [599, 470] on link "View details for Tenancy for 17, 146 Manning River Dr" at bounding box center [463, 483] width 407 height 85
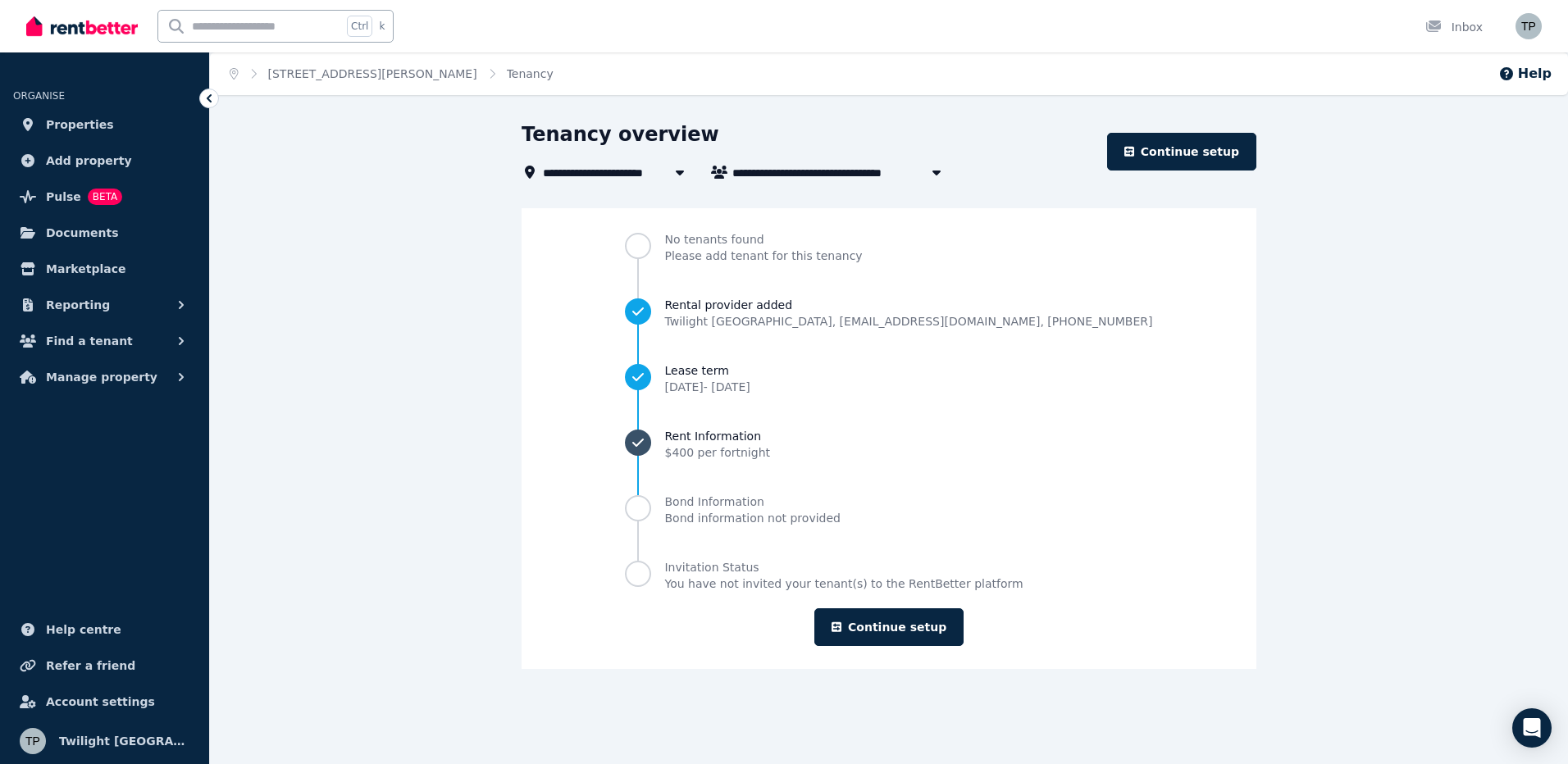
click at [735, 429] on span "Rent Information" at bounding box center [717, 436] width 106 height 16
click at [646, 442] on icon "Progress" at bounding box center [638, 442] width 16 height 16
click at [861, 173] on span "Tenancy for [STREET_ADDRESS][PERSON_NAME]" at bounding box center [863, 172] width 263 height 20
type input "**********"
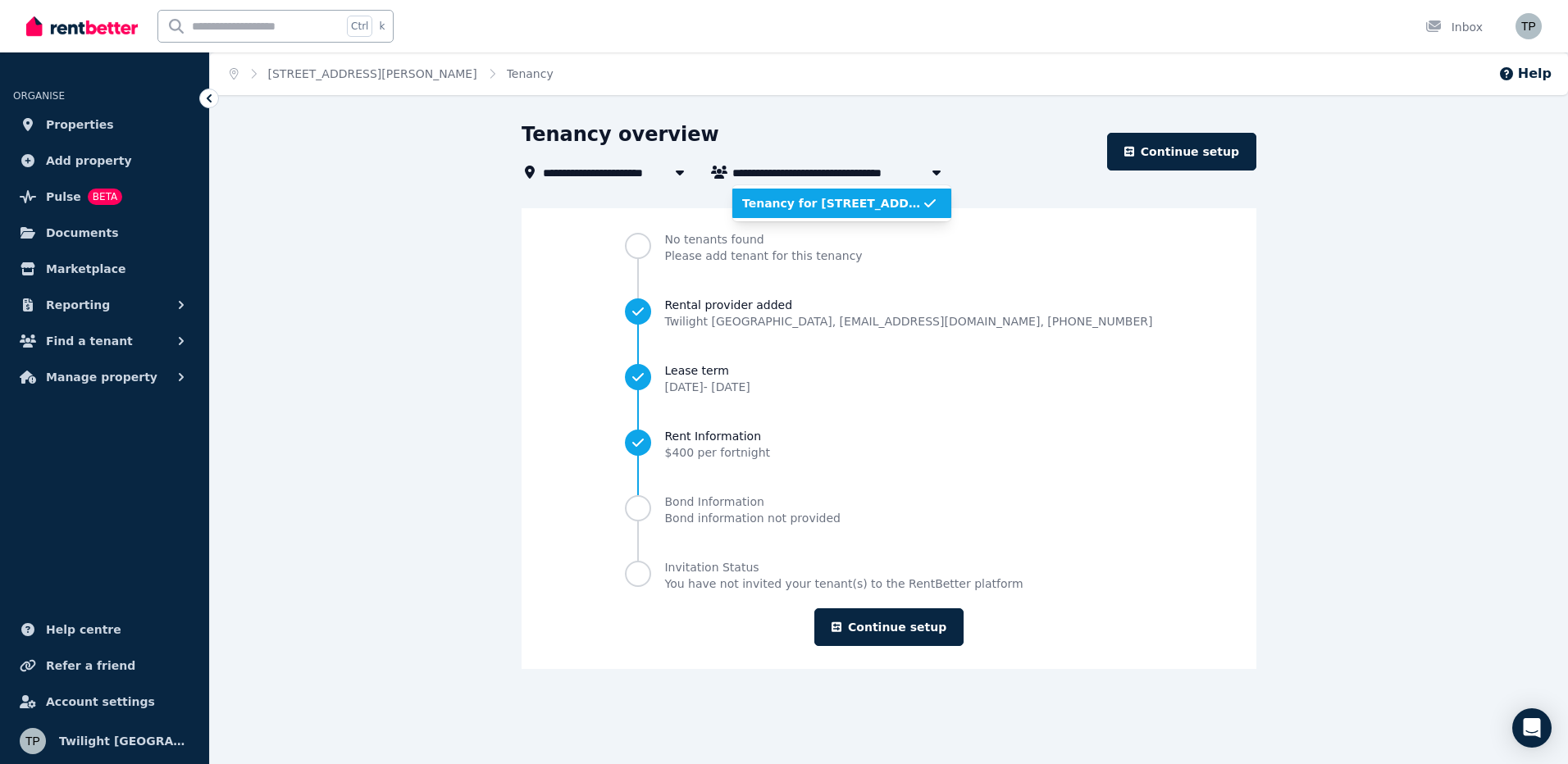
click at [614, 164] on span "[STREET_ADDRESS][PERSON_NAME]" at bounding box center [658, 172] width 232 height 20
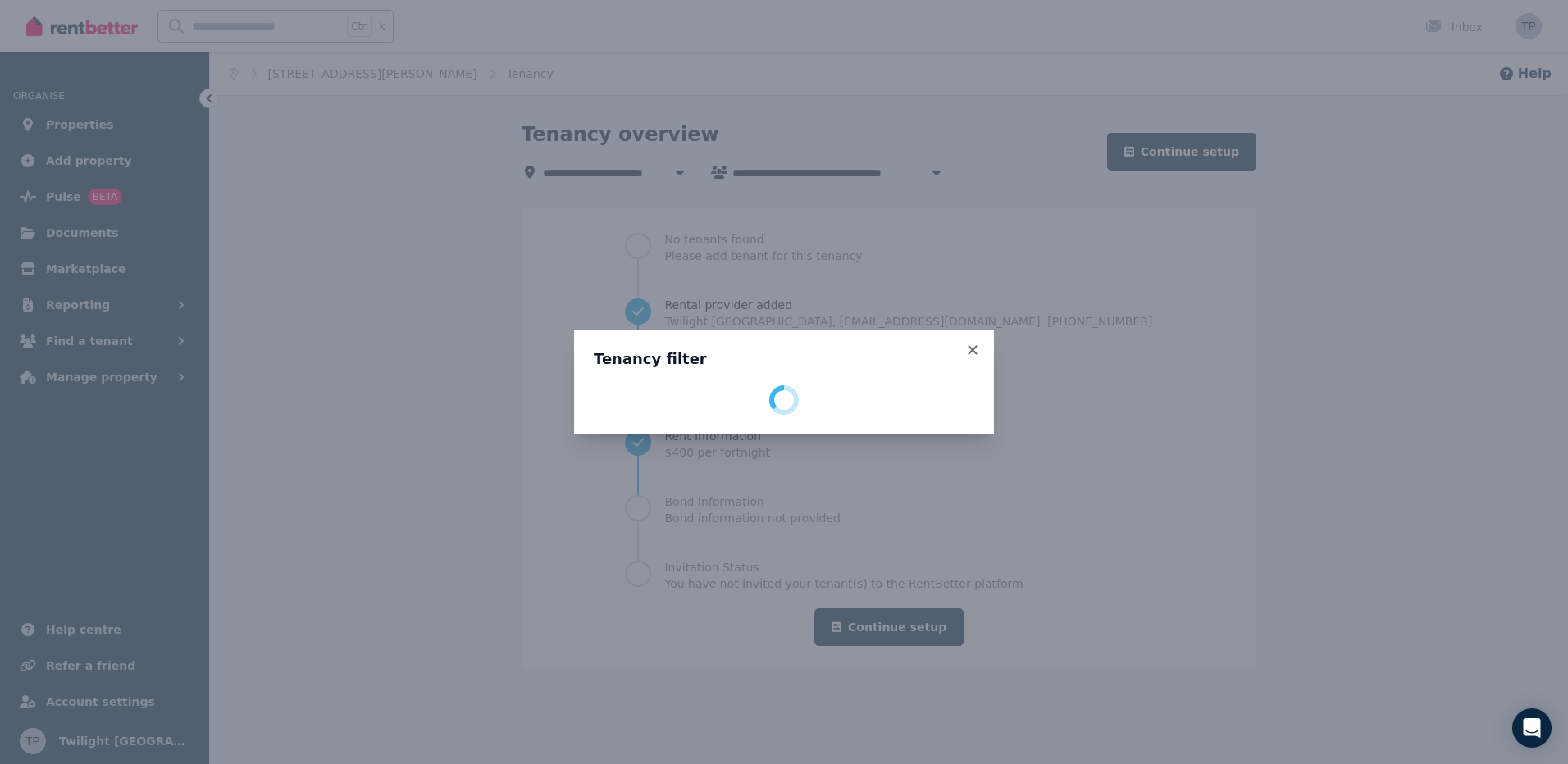
select select "**********"
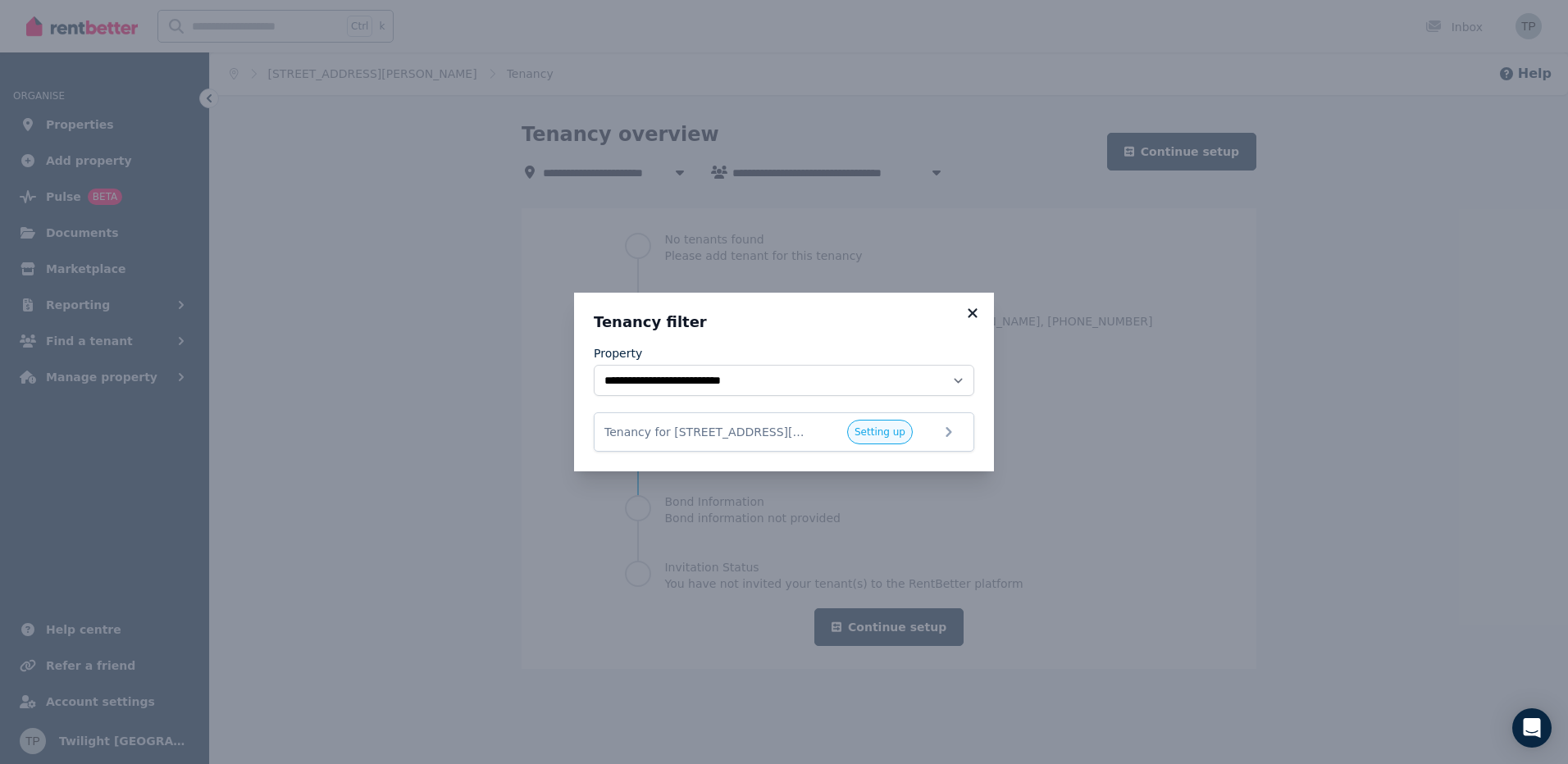
click at [974, 309] on icon at bounding box center [972, 312] width 16 height 15
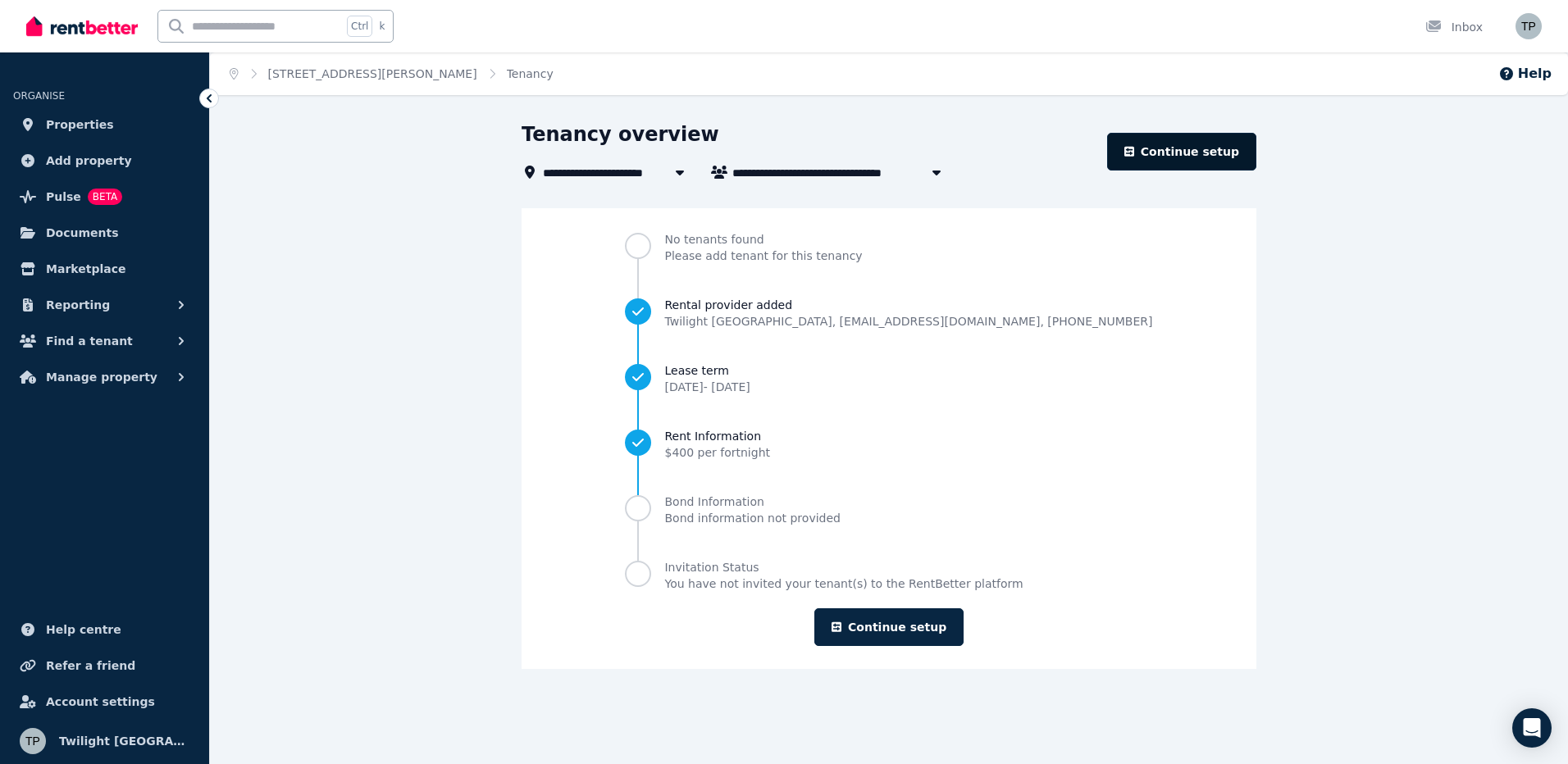
click at [1213, 151] on link "Continue setup" at bounding box center [1182, 152] width 149 height 38
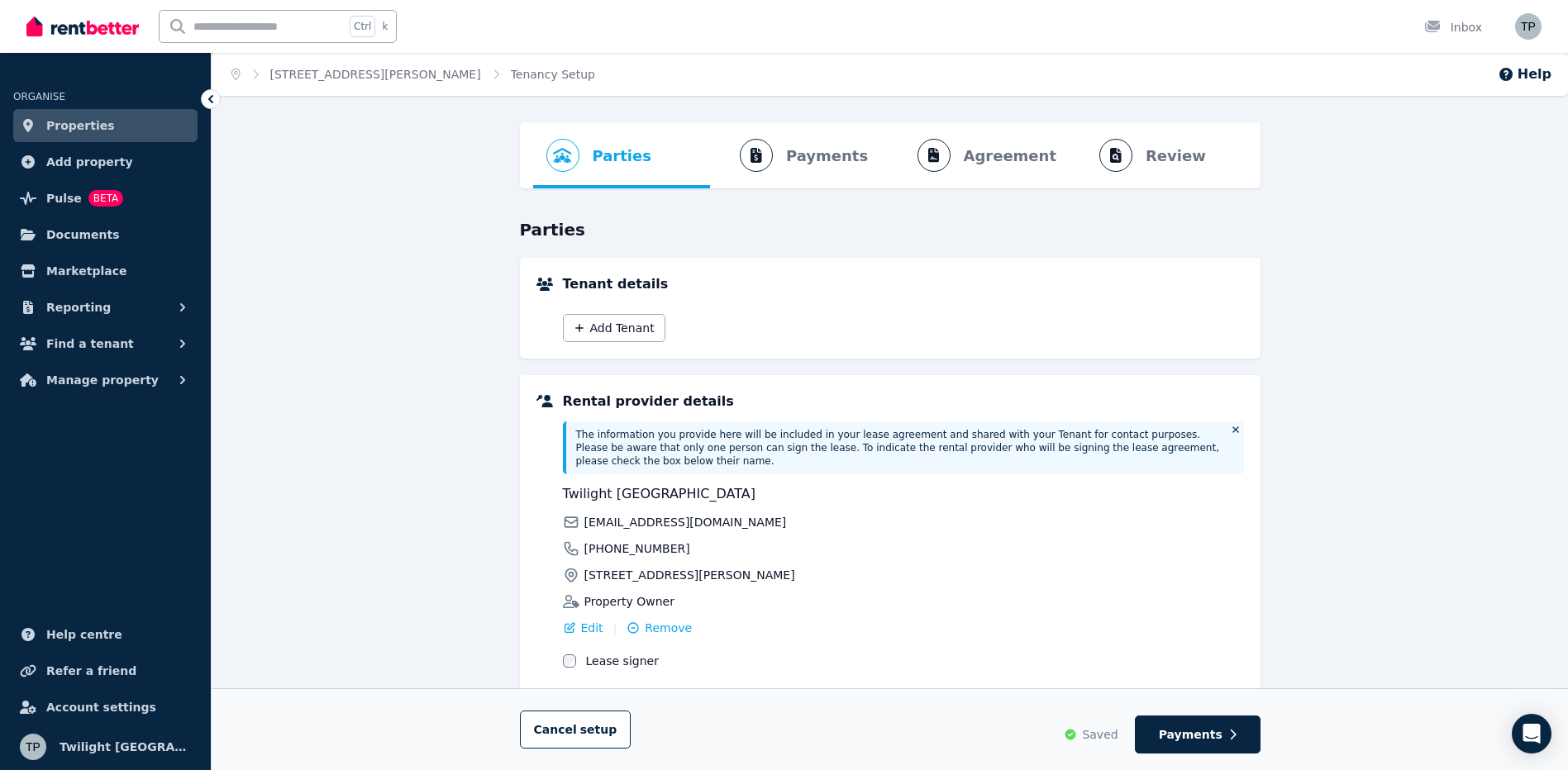
click at [815, 153] on ol "Parties Rental provider and tenant details Payments Bond and rental payments Ag…" at bounding box center [890, 155] width 714 height 66
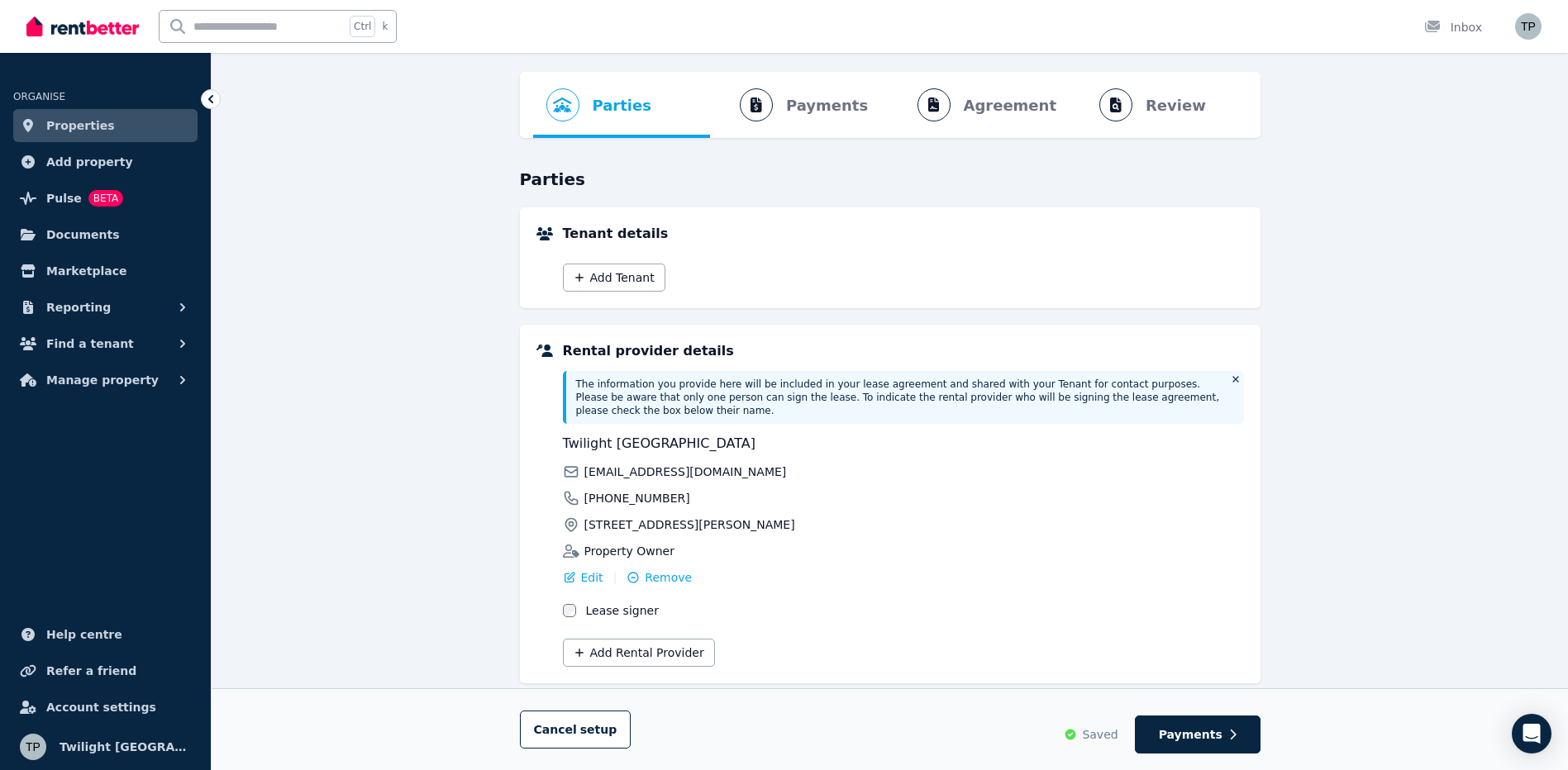
scroll to position [79, 0]
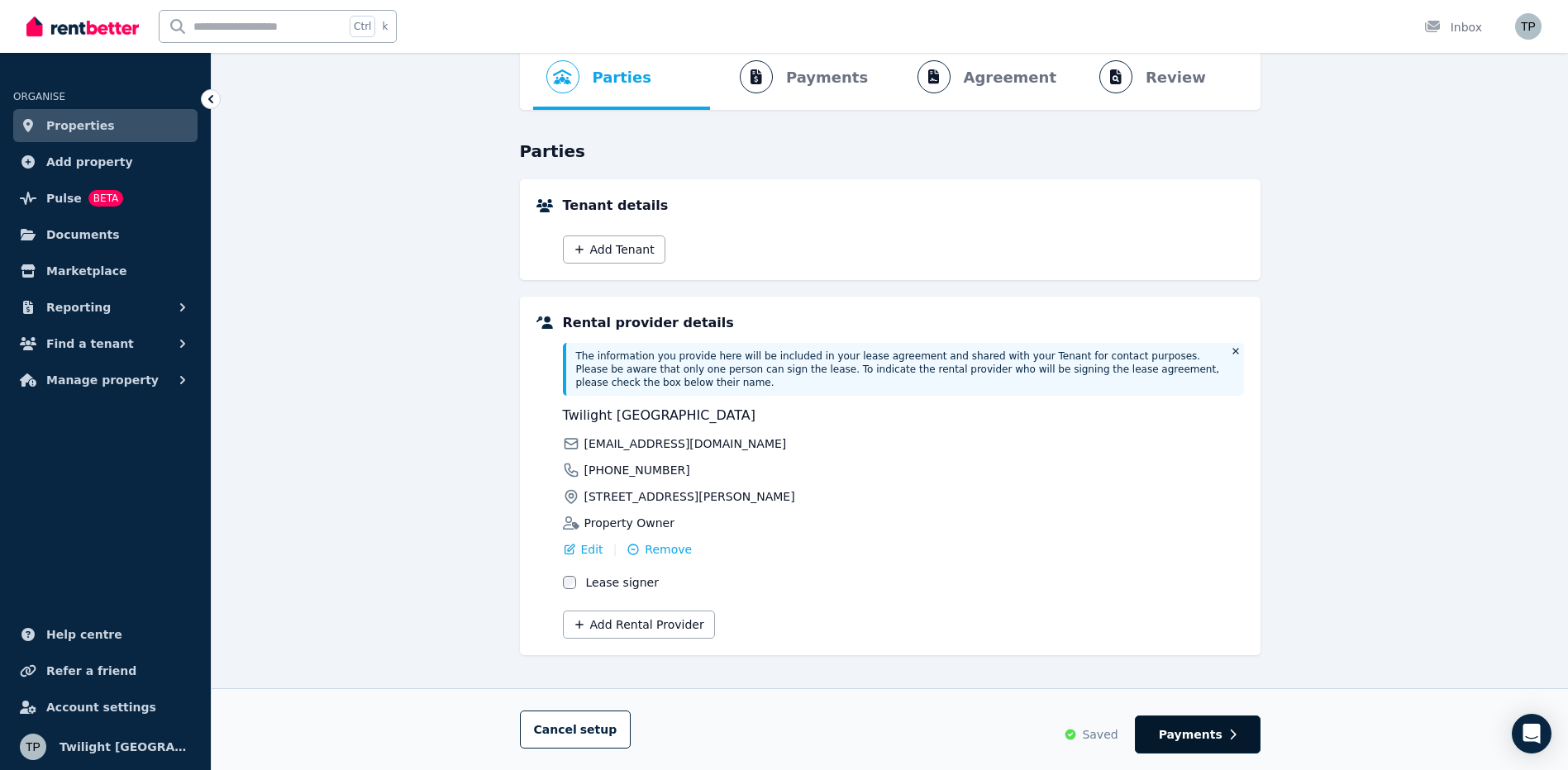
click at [1192, 737] on span "Payments" at bounding box center [1192, 735] width 64 height 16
select select "**********"
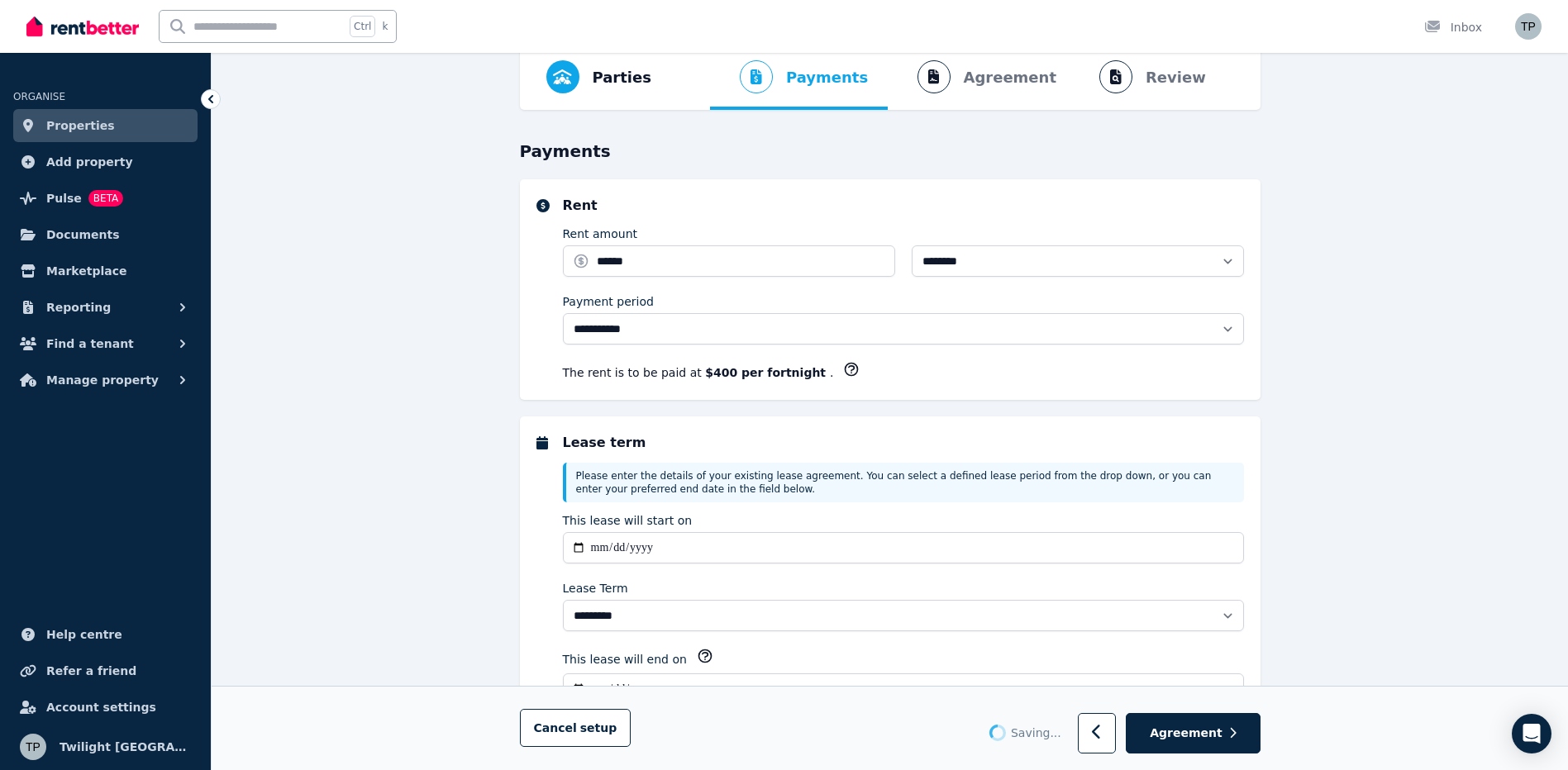
scroll to position [0, 0]
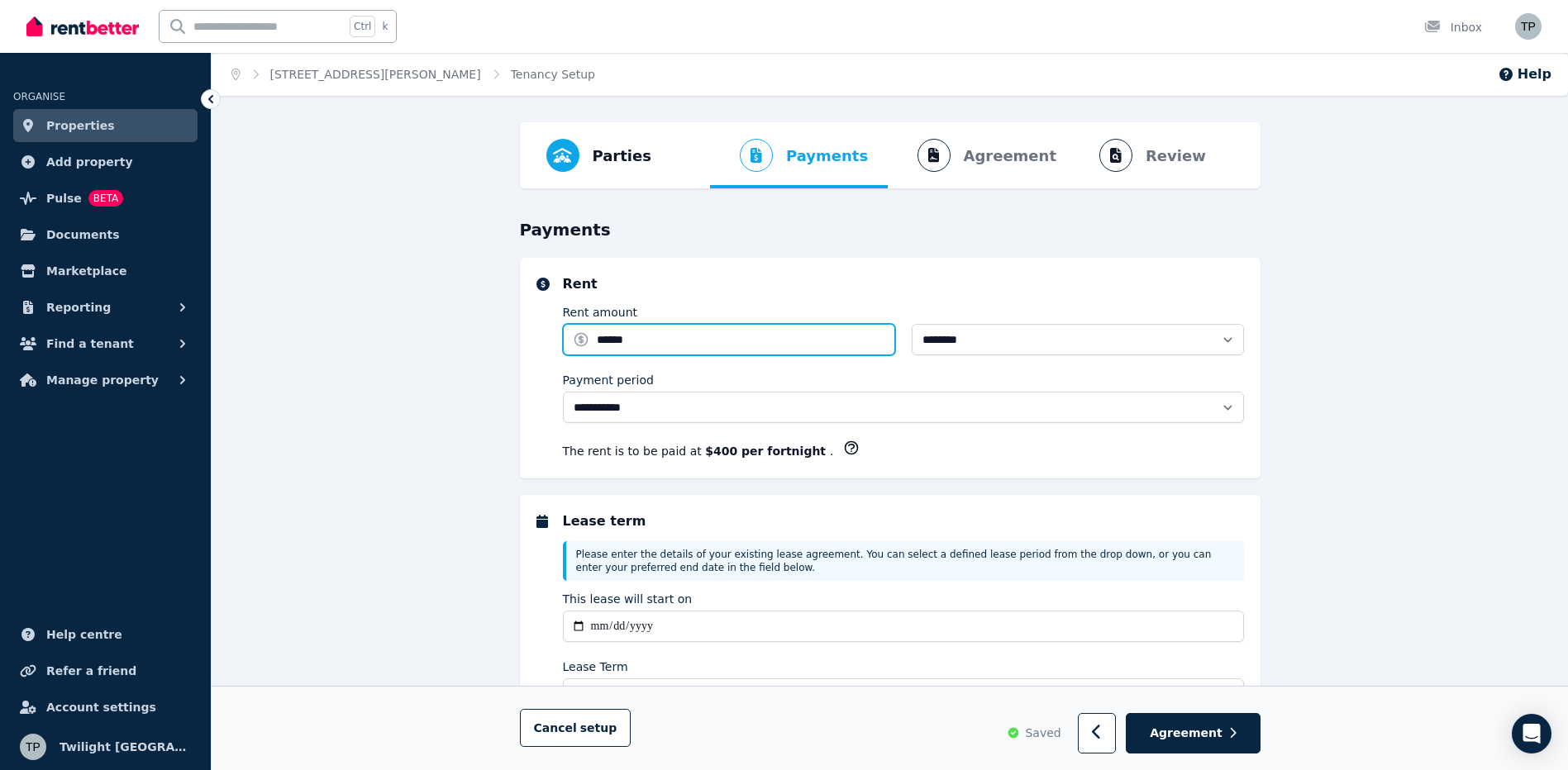
click at [615, 333] on input "******" at bounding box center [729, 340] width 332 height 31
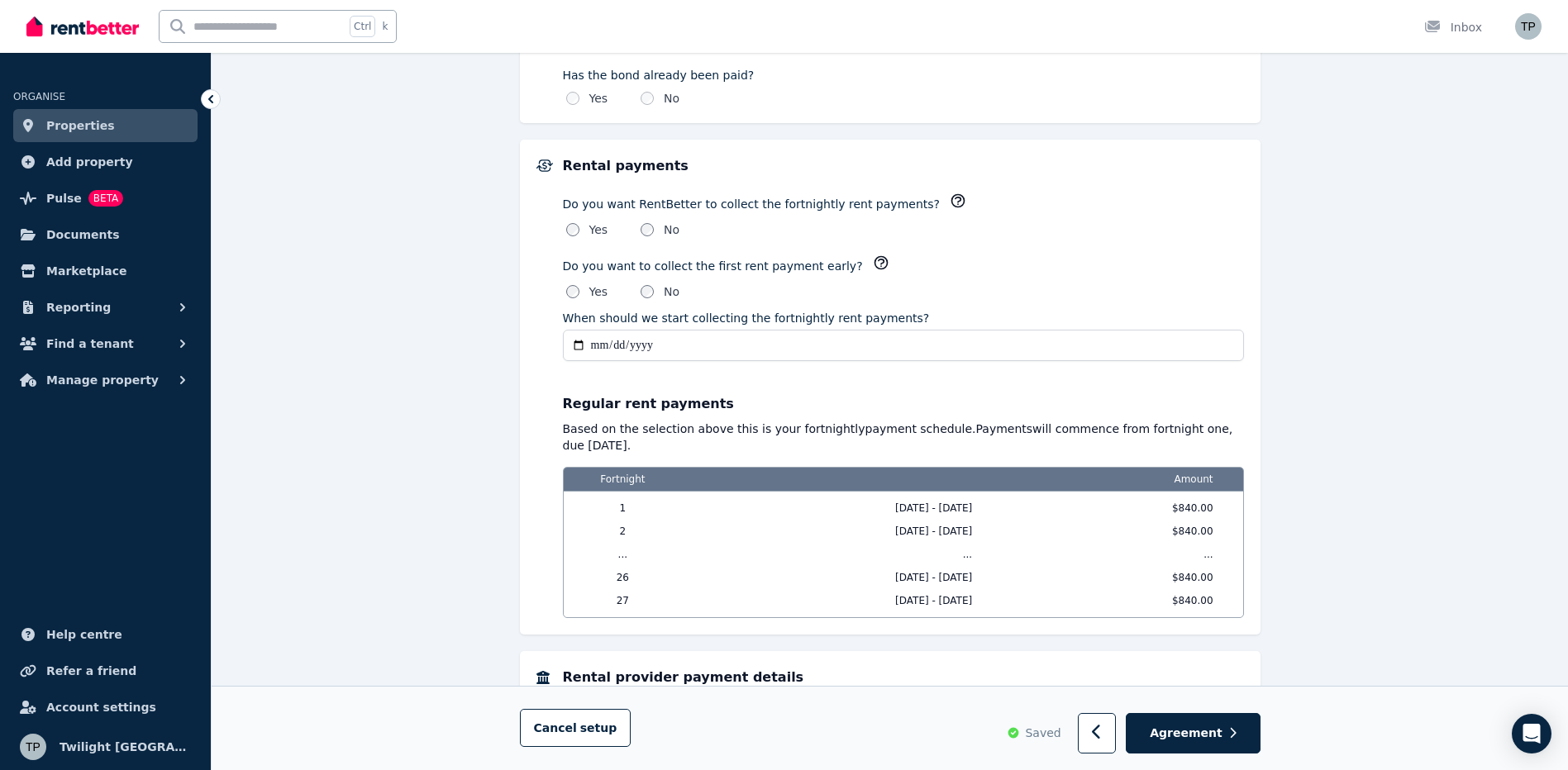
scroll to position [1075, 0]
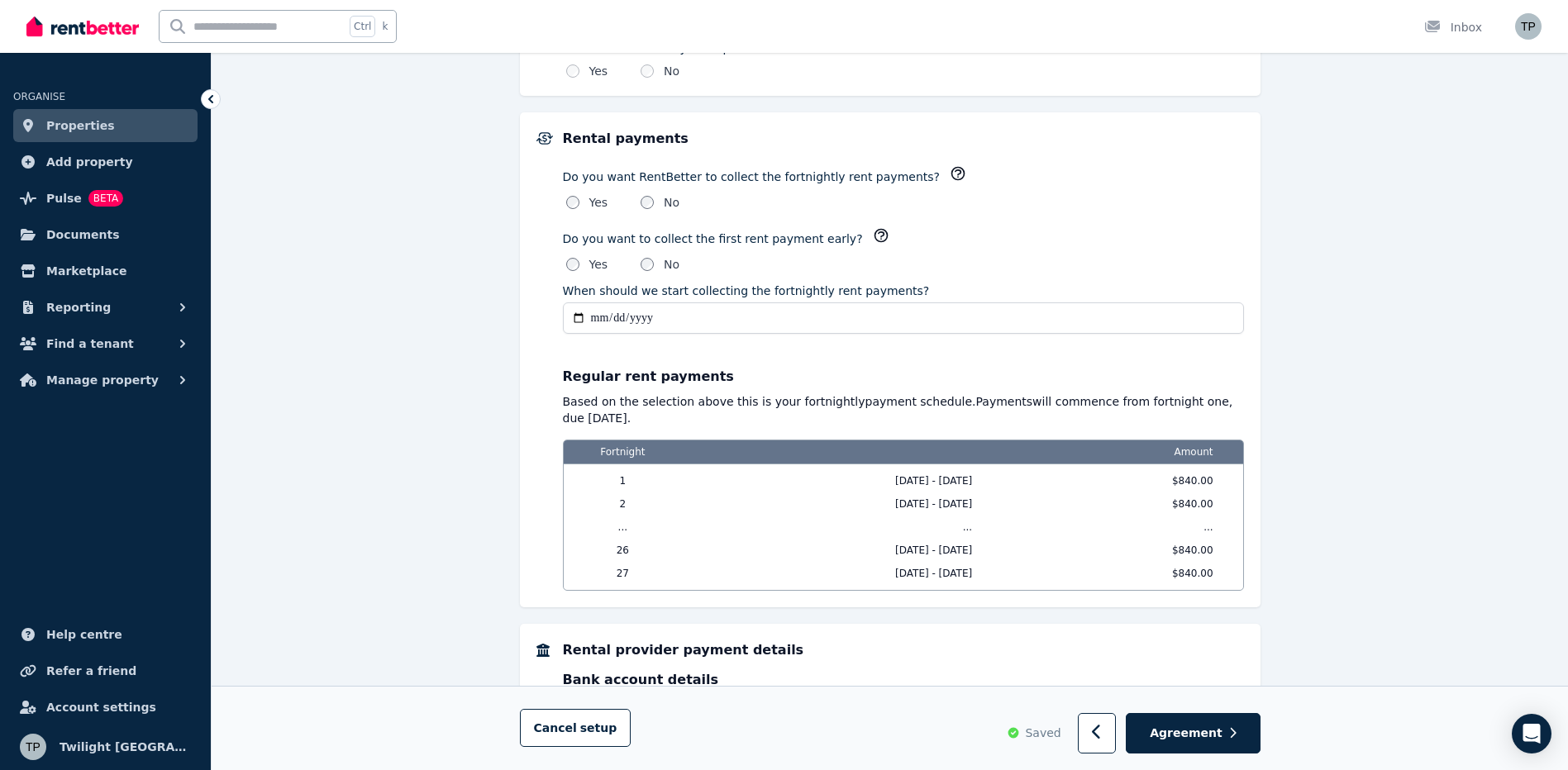
type input "******"
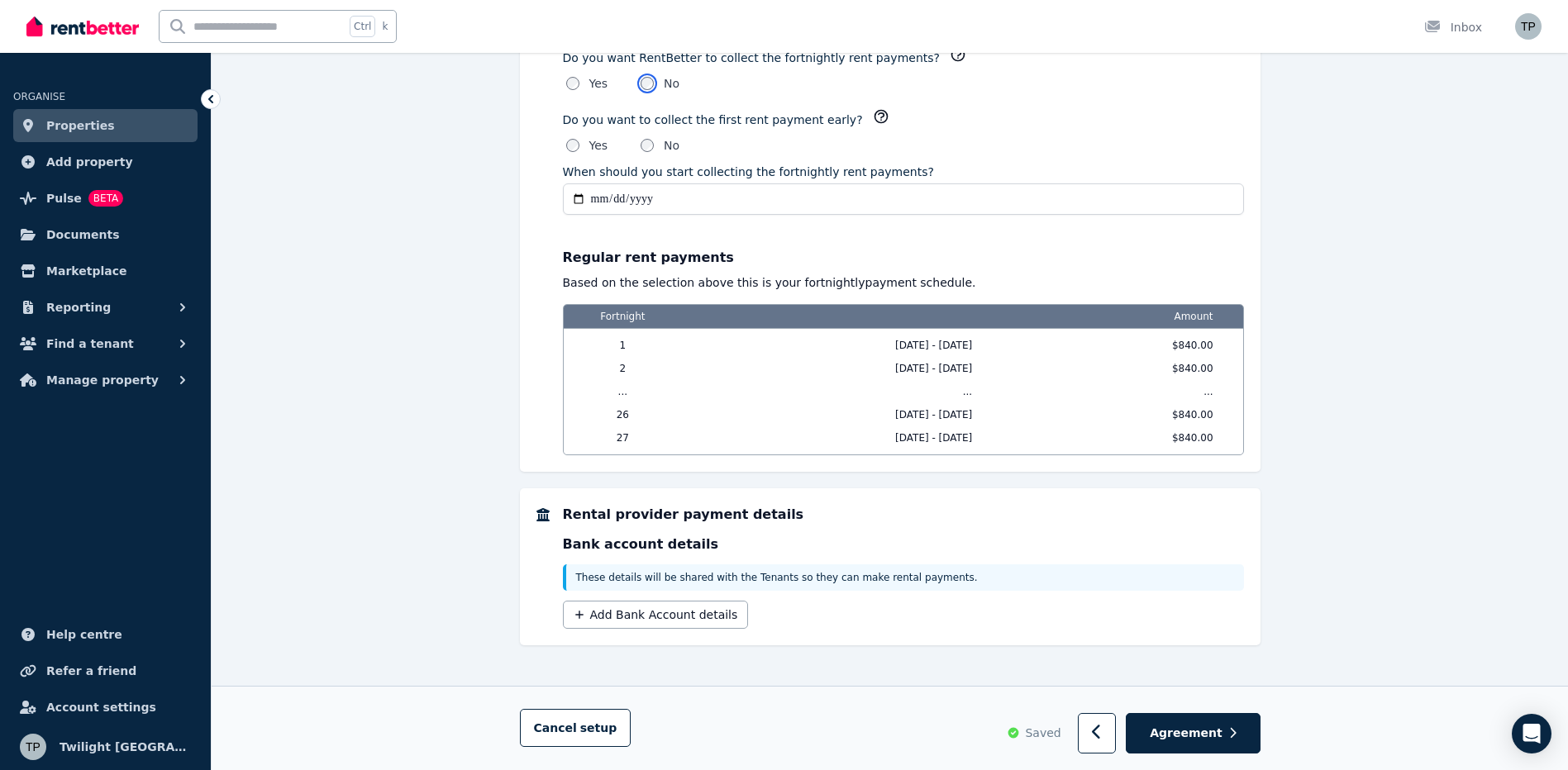
scroll to position [1196, 0]
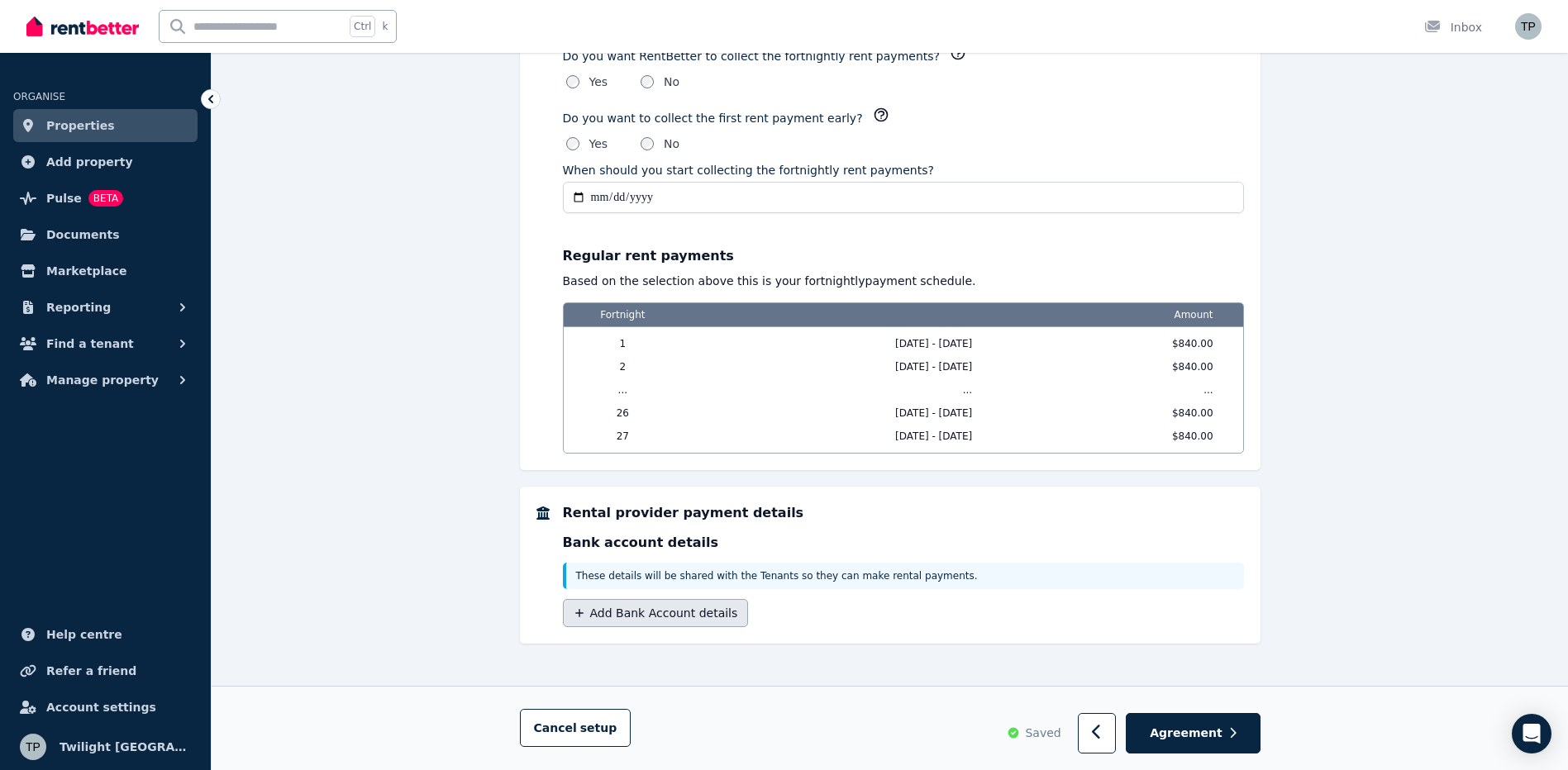
click at [662, 607] on button "Add Bank Account details" at bounding box center [656, 613] width 186 height 28
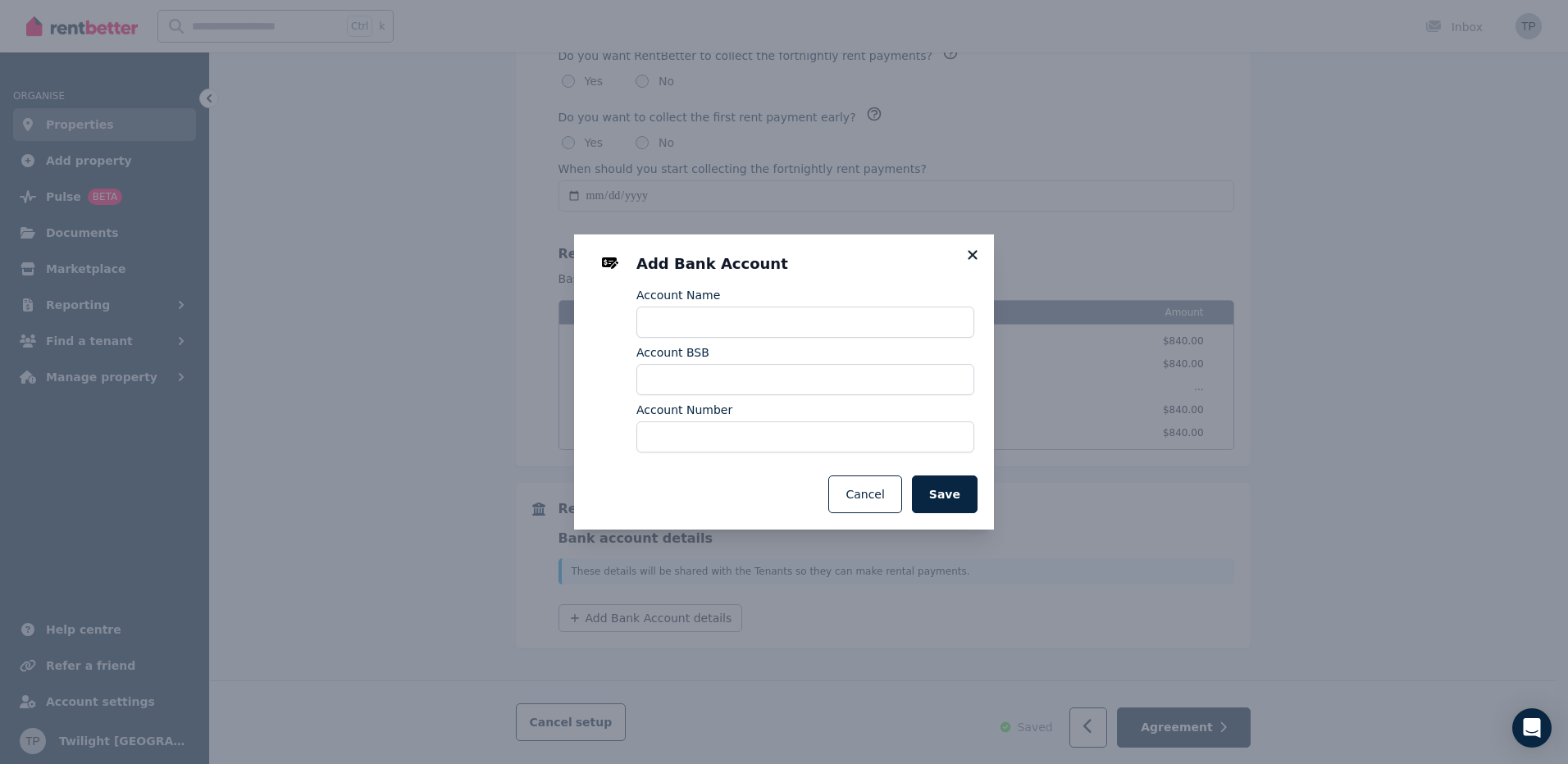
click at [980, 254] on icon at bounding box center [972, 255] width 16 height 15
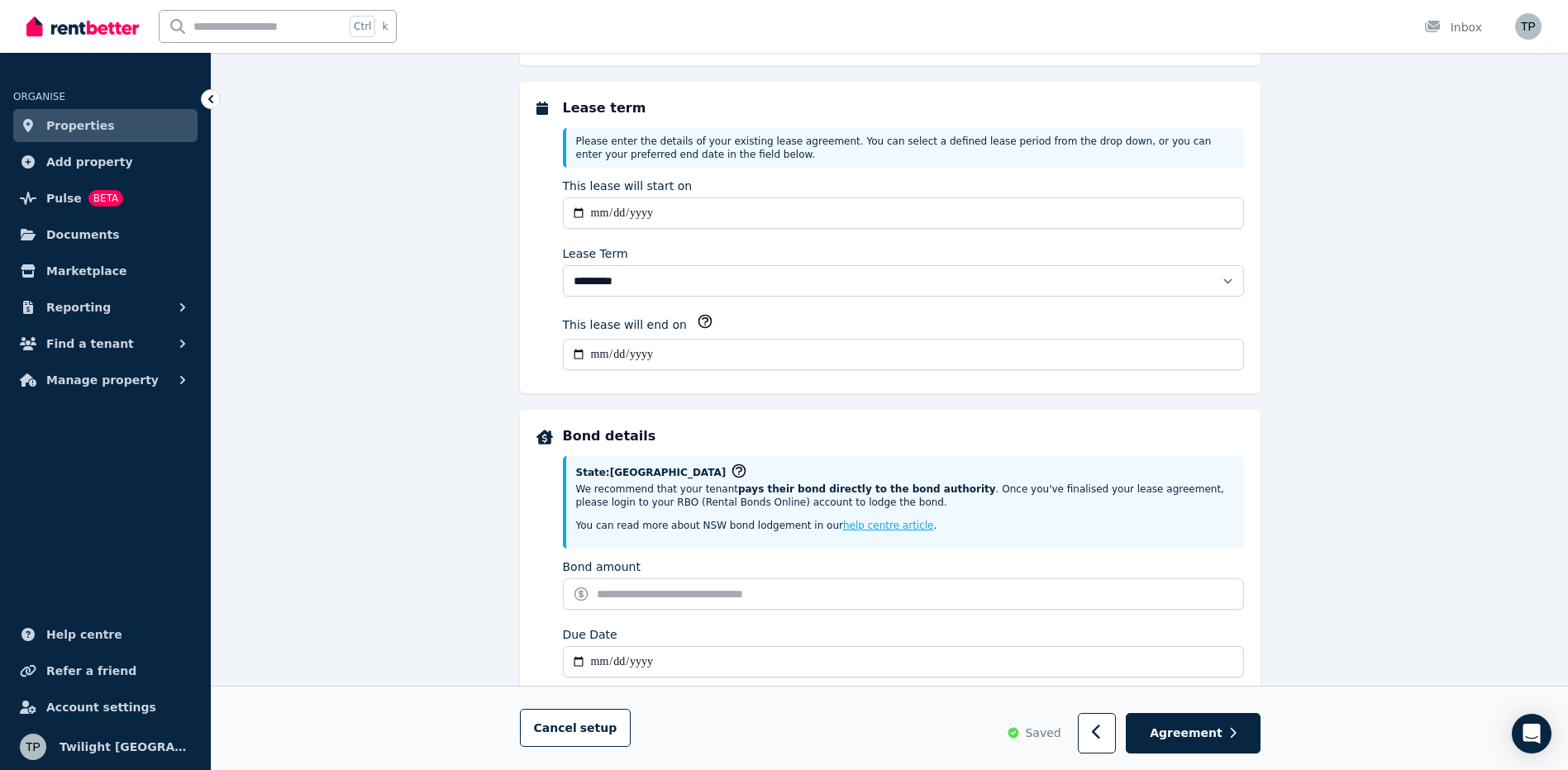
scroll to position [0, 0]
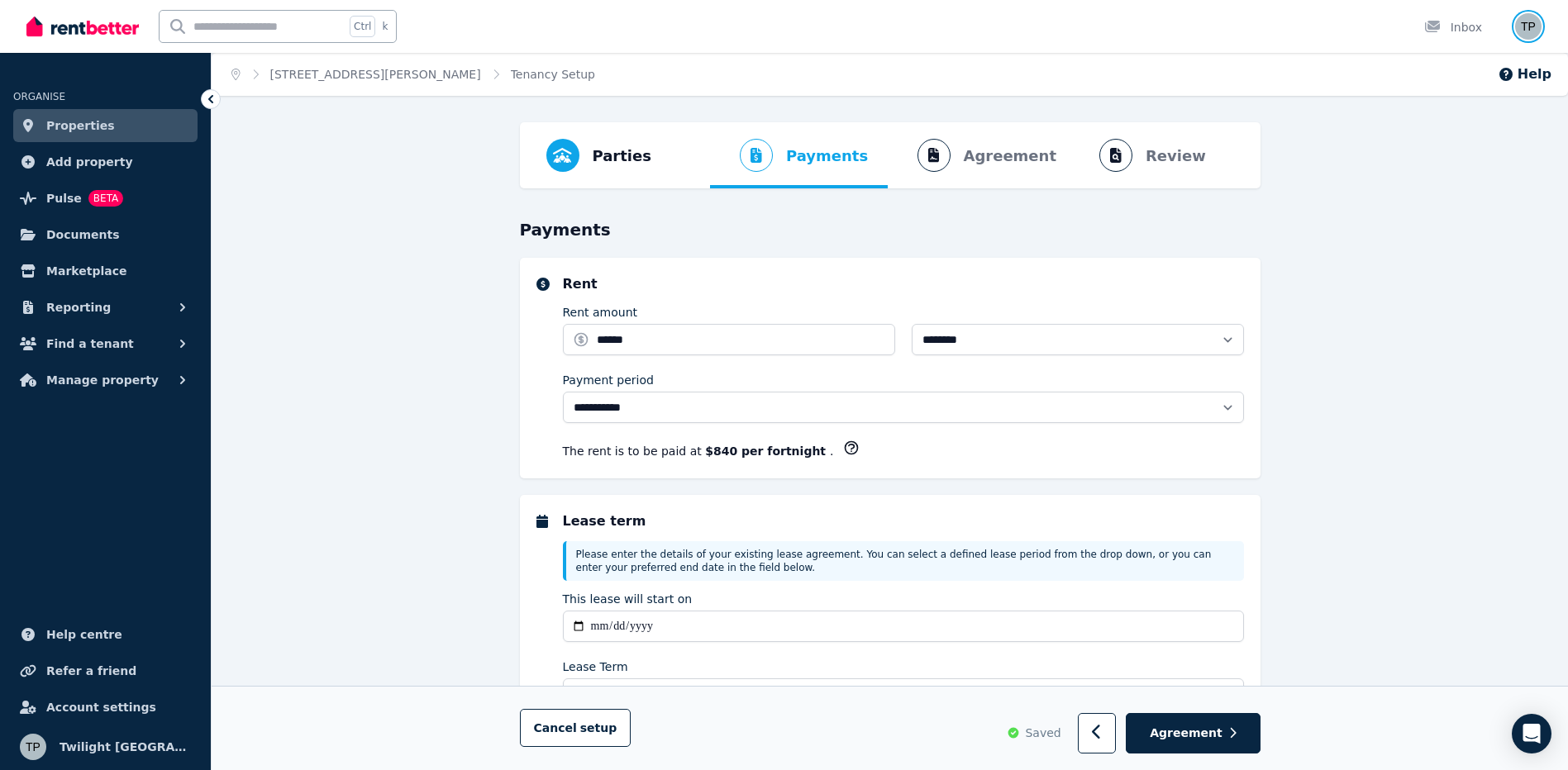
click at [1529, 28] on img "button" at bounding box center [1528, 26] width 27 height 27
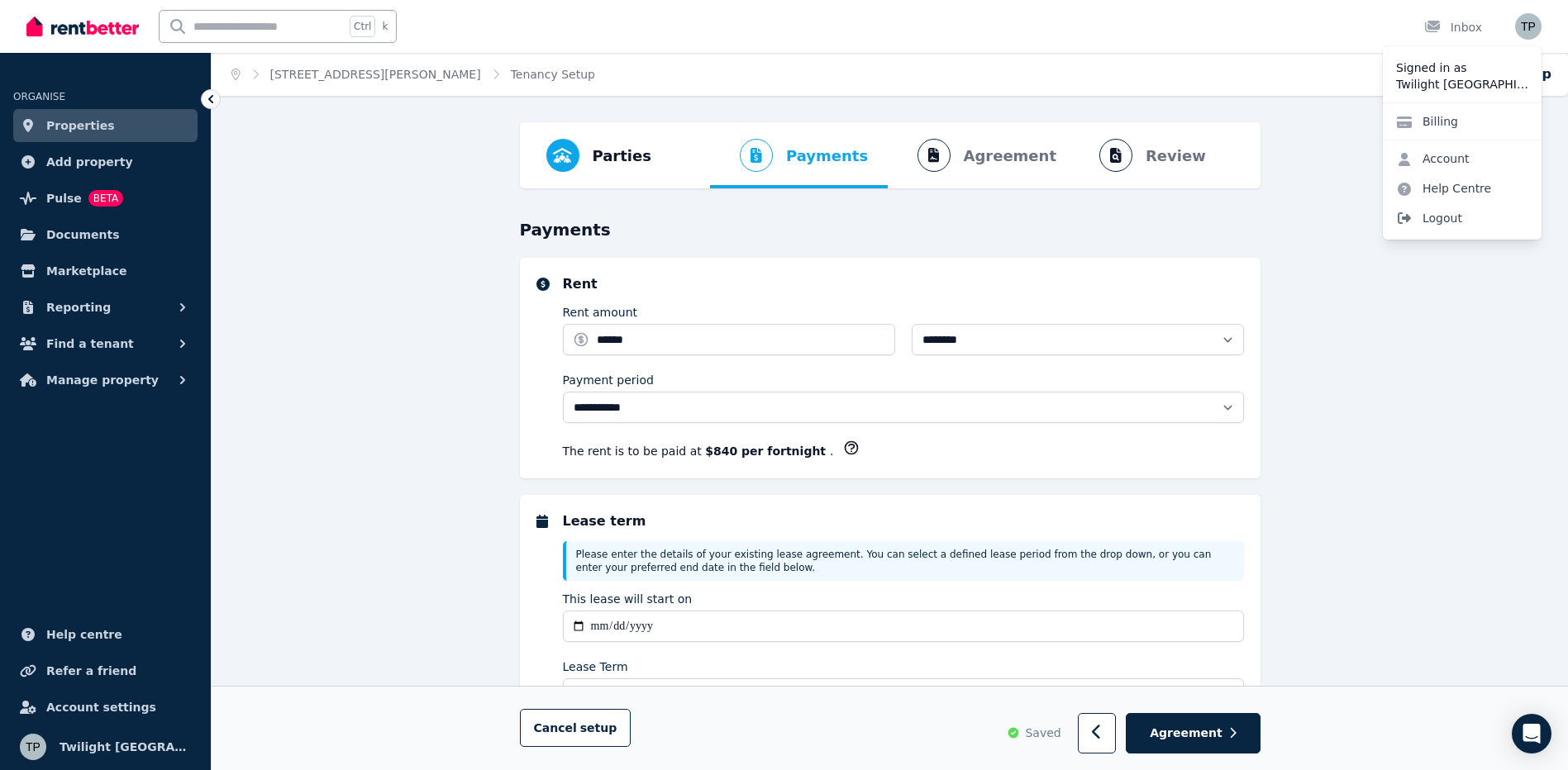
click at [1457, 221] on span "Logout" at bounding box center [1462, 218] width 158 height 29
